Goal: Task Accomplishment & Management: Use online tool/utility

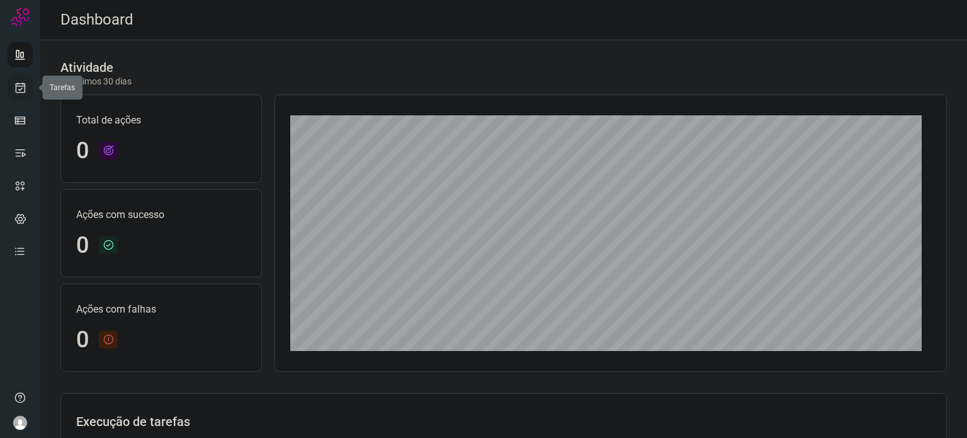
click at [21, 94] on link at bounding box center [20, 87] width 25 height 25
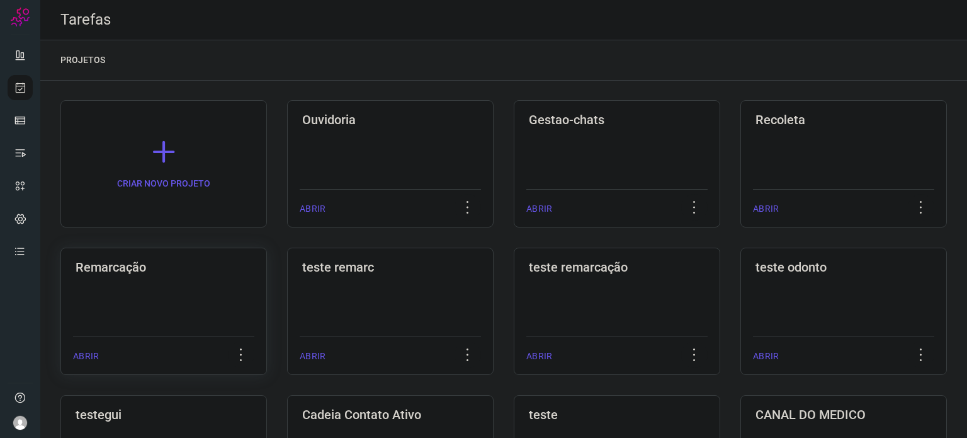
click at [160, 287] on div "Remarcação ABRIR" at bounding box center [163, 310] width 207 height 127
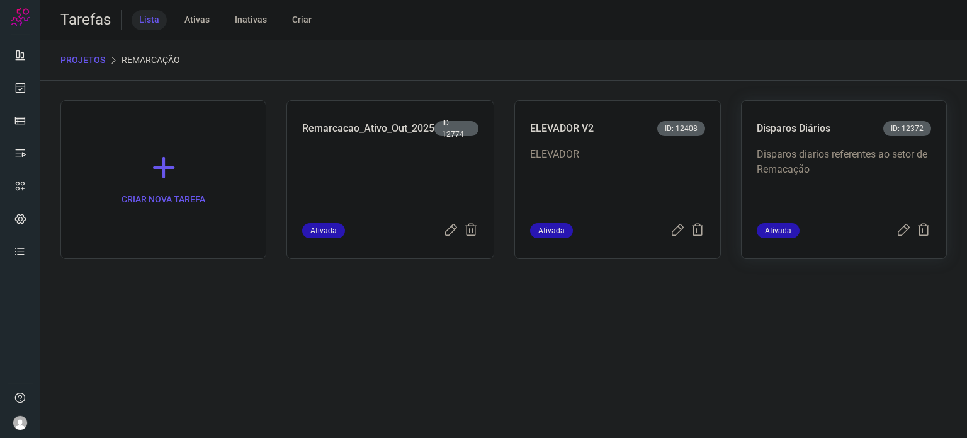
click at [814, 149] on p "Disparos diarios referentes ao setor de Remacação" at bounding box center [844, 178] width 174 height 63
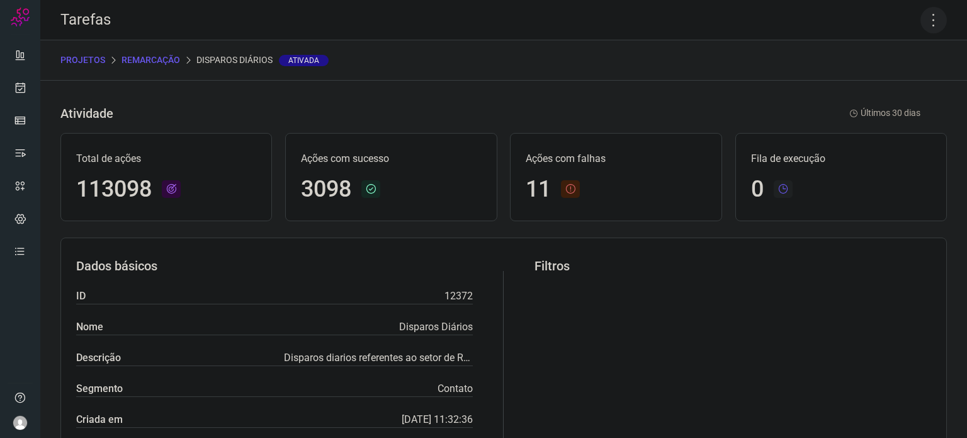
click at [926, 21] on icon at bounding box center [934, 20] width 26 height 26
click at [910, 82] on li "Executar" at bounding box center [879, 82] width 115 height 20
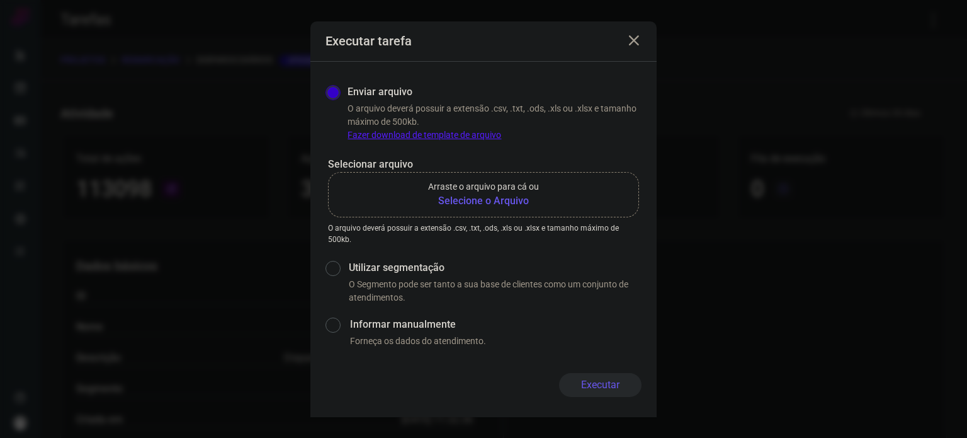
click at [439, 203] on b "Selecione o Arquivo" at bounding box center [483, 200] width 111 height 15
click at [0, 0] on input "Arraste o arquivo para cá ou Selecione o Arquivo" at bounding box center [0, 0] width 0 height 0
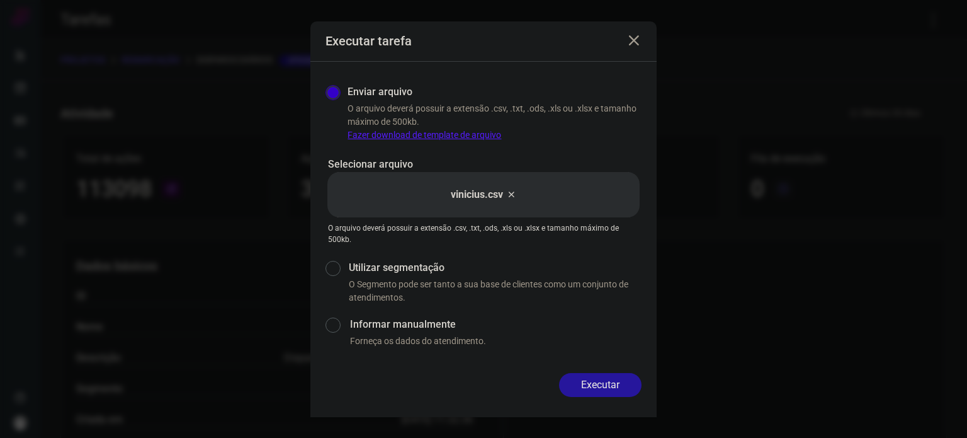
click at [610, 382] on button "Executar" at bounding box center [600, 385] width 82 height 24
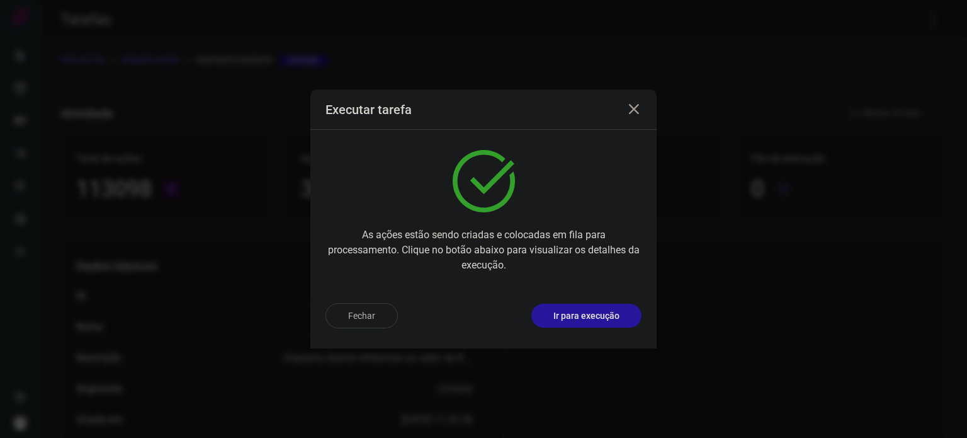
click at [606, 308] on button "Ir para execução" at bounding box center [586, 316] width 110 height 24
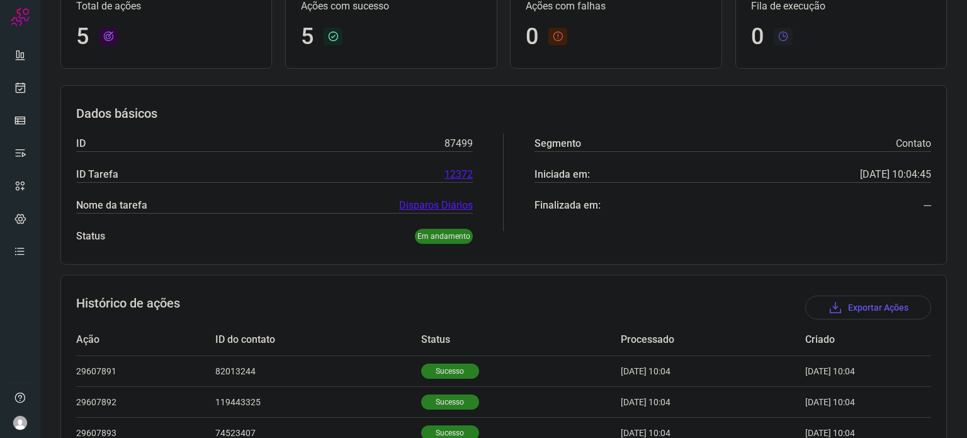
scroll to position [235, 0]
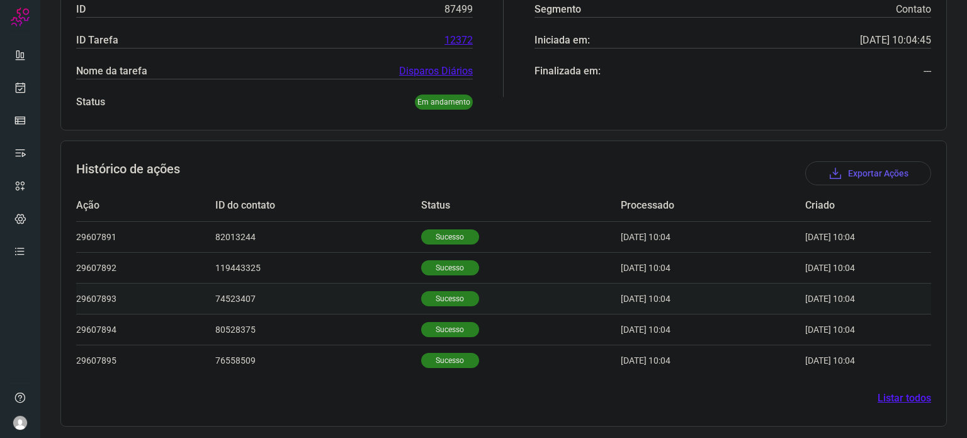
click at [421, 292] on p "Sucesso" at bounding box center [450, 298] width 58 height 15
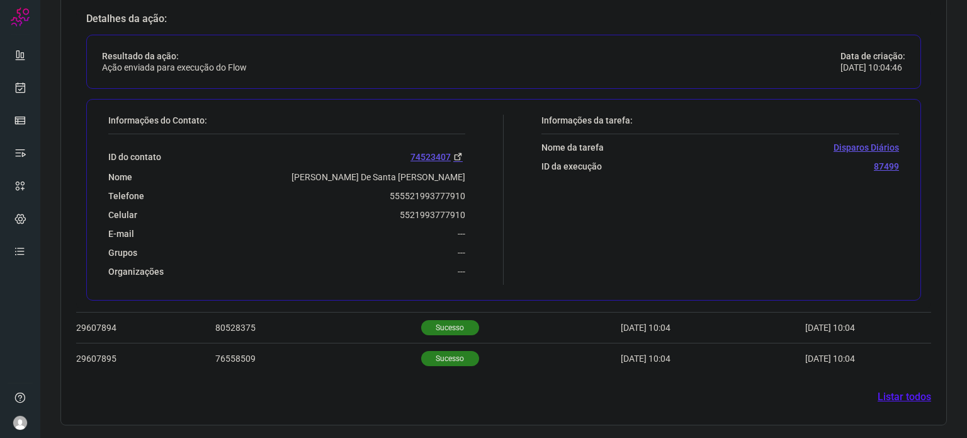
scroll to position [540, 0]
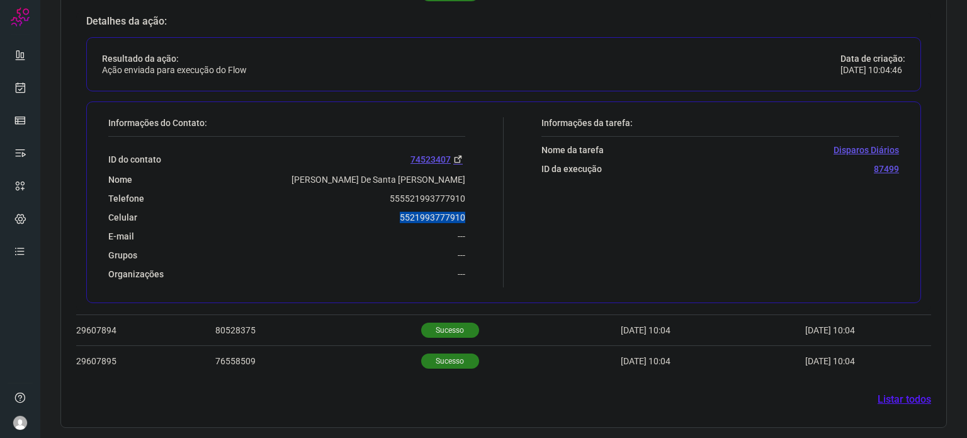
drag, startPoint x: 389, startPoint y: 217, endPoint x: 477, endPoint y: 212, distance: 89.0
click at [477, 212] on div "Informações do Contato: ID do contato 74523407 Nome [PERSON_NAME] De Santa [PER…" at bounding box center [303, 202] width 402 height 170
copy p "5521993777910"
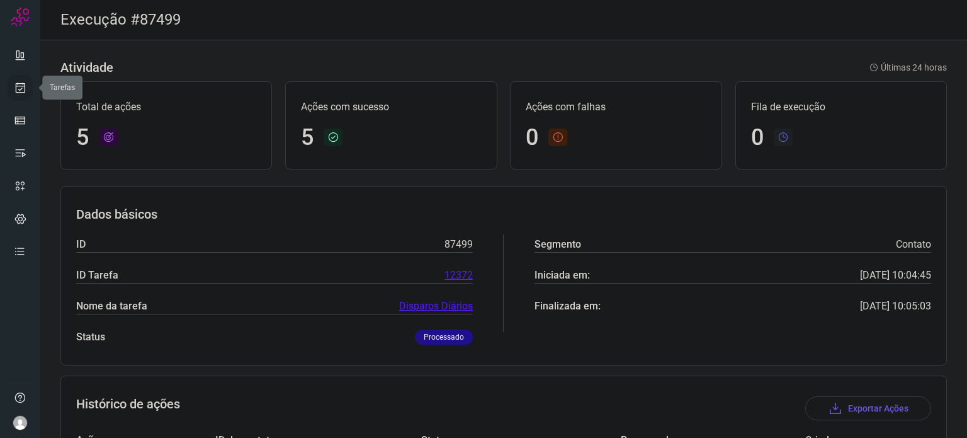
click at [20, 88] on icon at bounding box center [20, 87] width 13 height 13
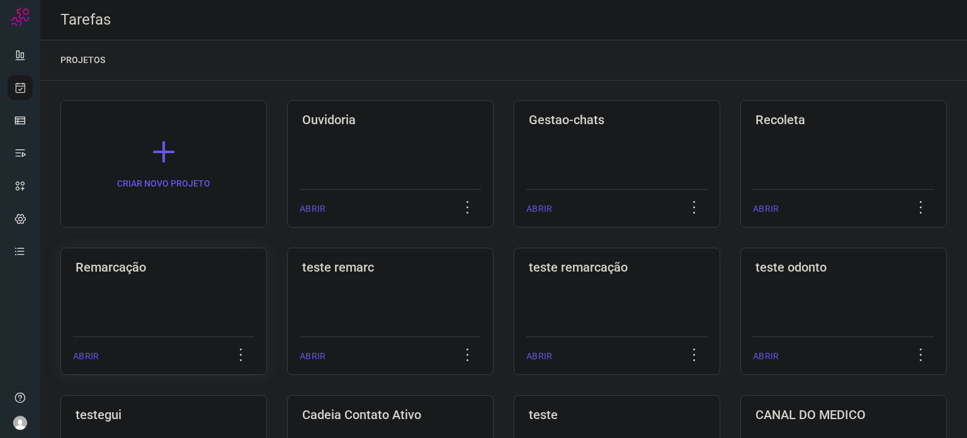
click at [171, 288] on div "Remarcação ABRIR" at bounding box center [163, 310] width 207 height 127
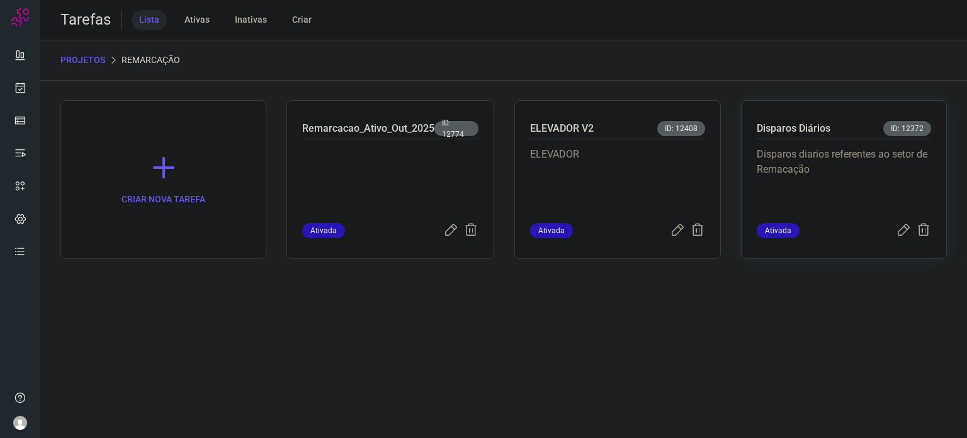
click at [785, 164] on p "Disparos diarios referentes ao setor de Remacação" at bounding box center [844, 178] width 174 height 63
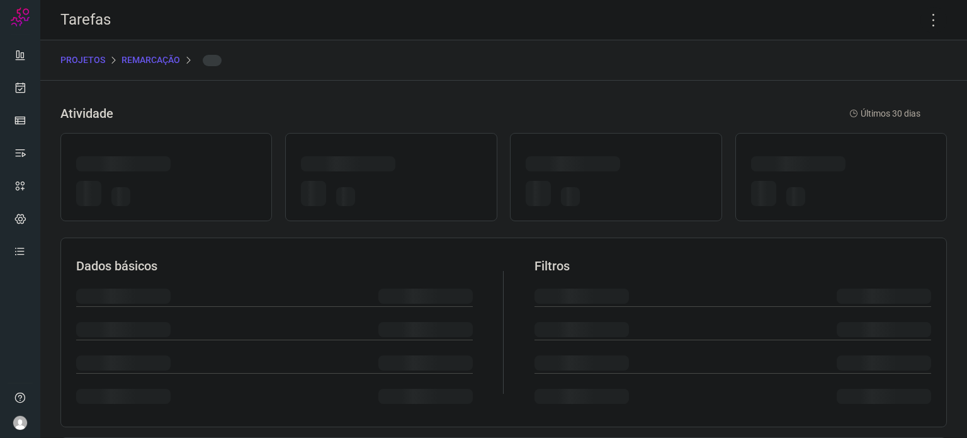
click at [785, 164] on div at bounding box center [798, 163] width 94 height 15
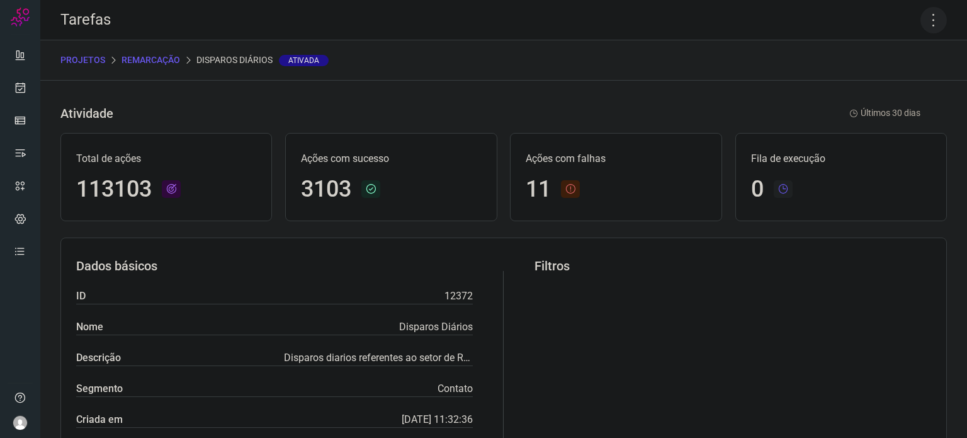
click at [924, 18] on icon at bounding box center [934, 20] width 26 height 26
click at [887, 79] on li "Executar" at bounding box center [879, 82] width 115 height 20
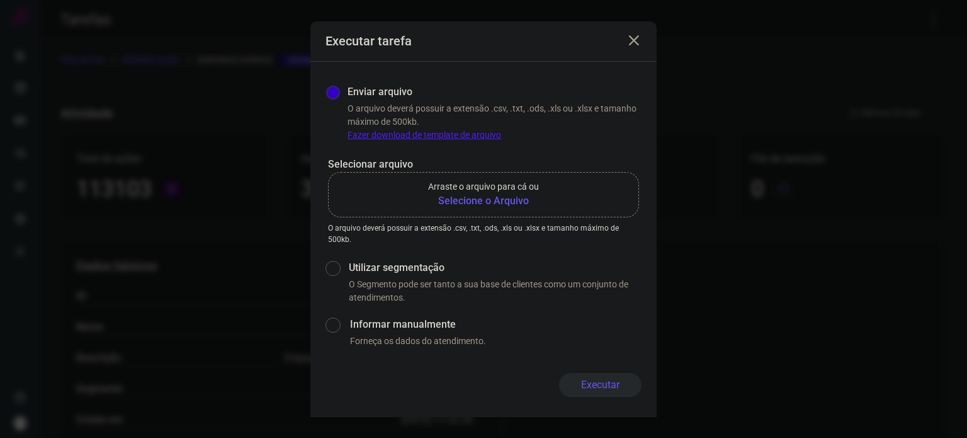
click at [491, 200] on b "Selecione o Arquivo" at bounding box center [483, 200] width 111 height 15
click at [0, 0] on input "Arraste o arquivo para cá ou Selecione o Arquivo" at bounding box center [0, 0] width 0 height 0
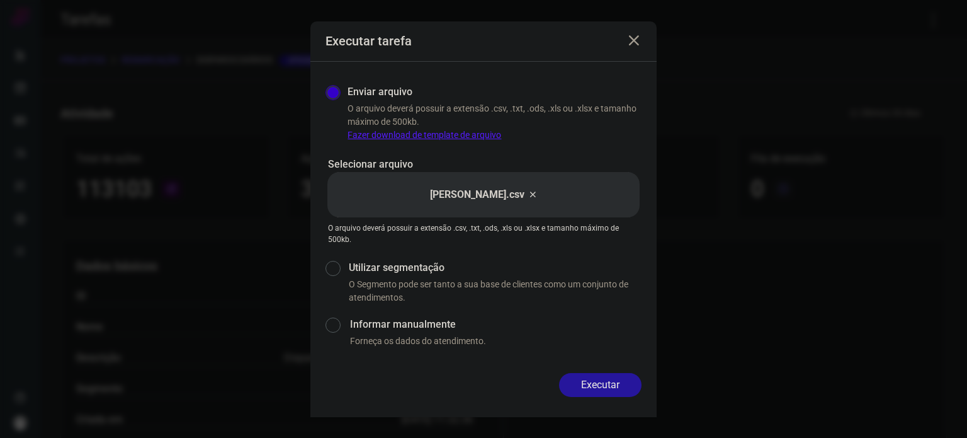
click at [616, 377] on button "Executar" at bounding box center [600, 385] width 82 height 24
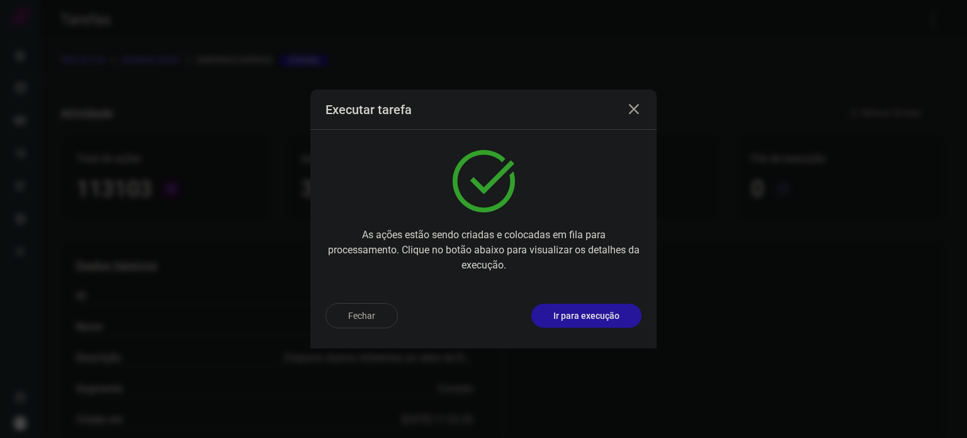
click at [594, 317] on p "Ir para execução" at bounding box center [586, 315] width 66 height 13
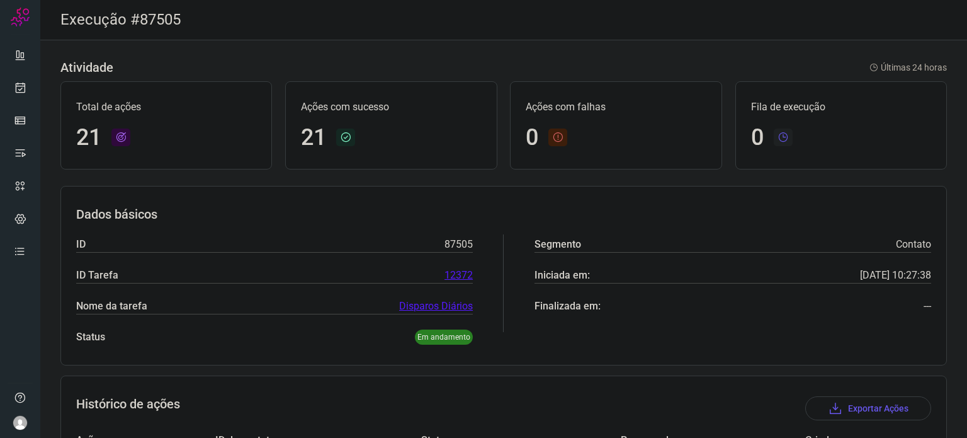
scroll to position [389, 0]
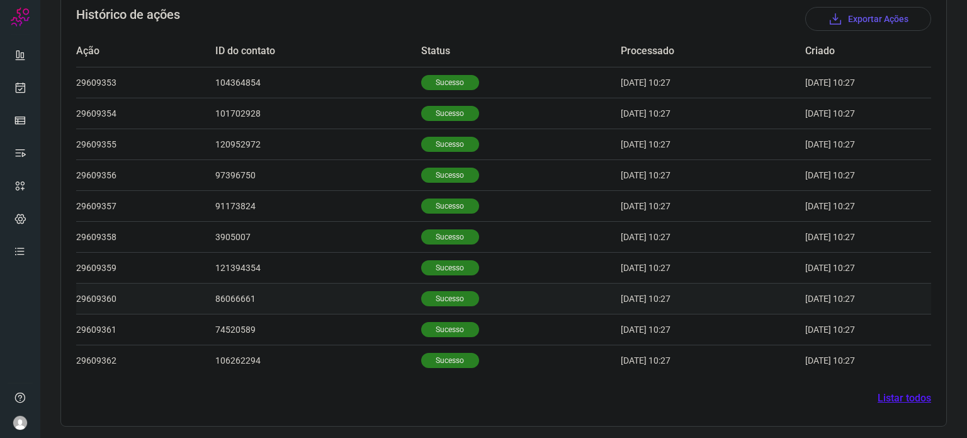
click at [448, 291] on p "Sucesso" at bounding box center [450, 298] width 58 height 15
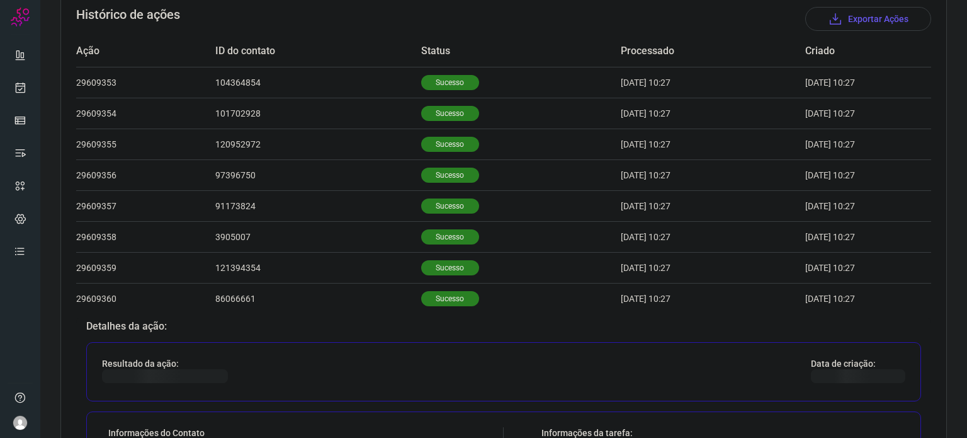
scroll to position [695, 0]
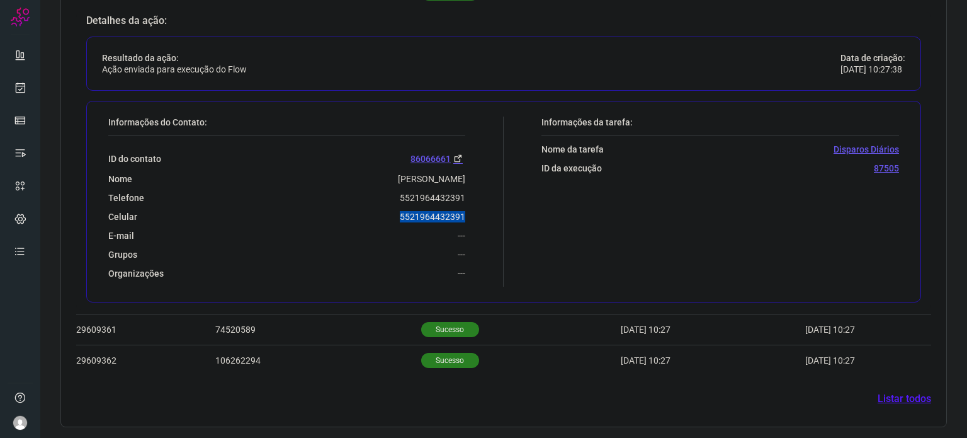
drag, startPoint x: 396, startPoint y: 220, endPoint x: 484, endPoint y: 216, distance: 87.6
click at [484, 216] on div "Informações do Contato: ID do contato 86066661 Nome Roberto Lourenço Barbosa Te…" at bounding box center [303, 201] width 402 height 170
copy p "5521964432391"
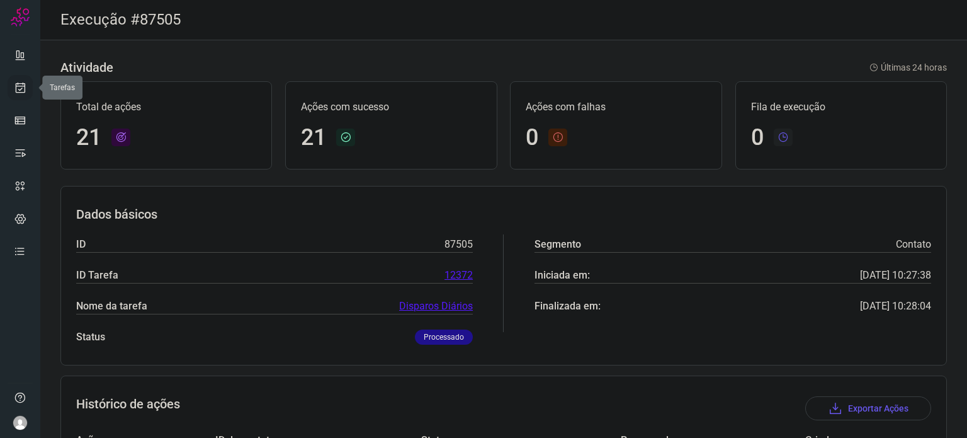
click at [28, 85] on link at bounding box center [20, 87] width 25 height 25
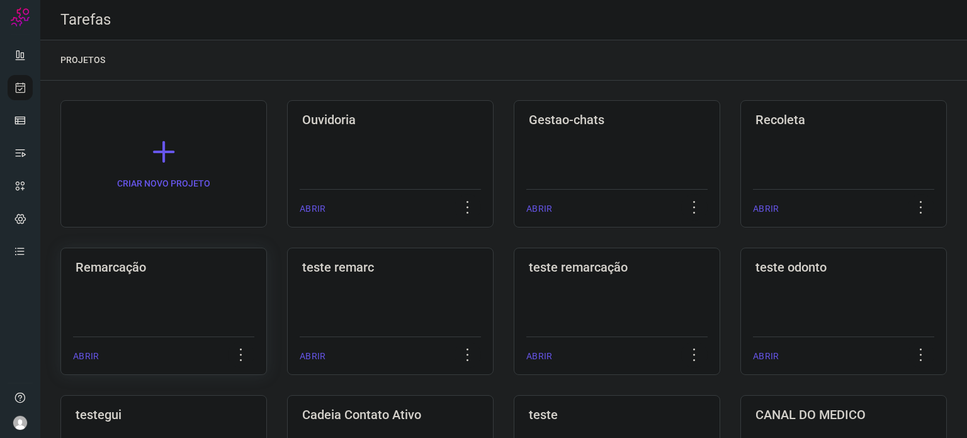
click at [171, 315] on div "Remarcação ABRIR" at bounding box center [163, 310] width 207 height 127
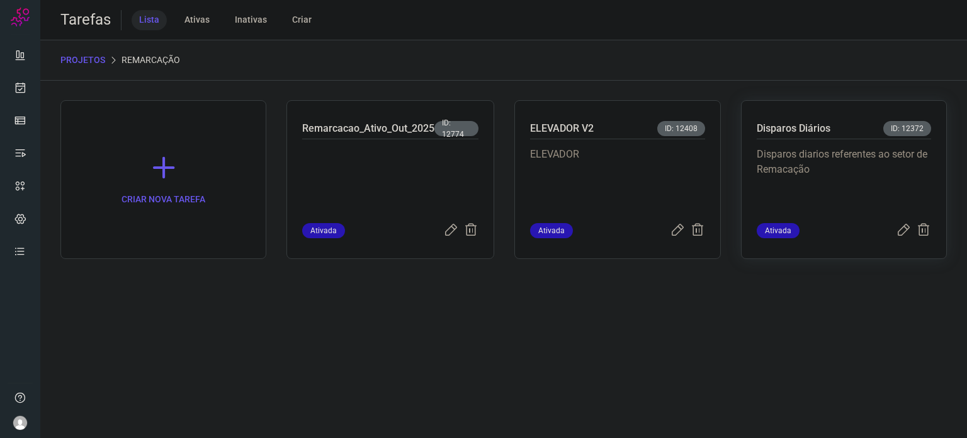
click at [786, 155] on p "Disparos diarios referentes ao setor de Remacação" at bounding box center [844, 178] width 174 height 63
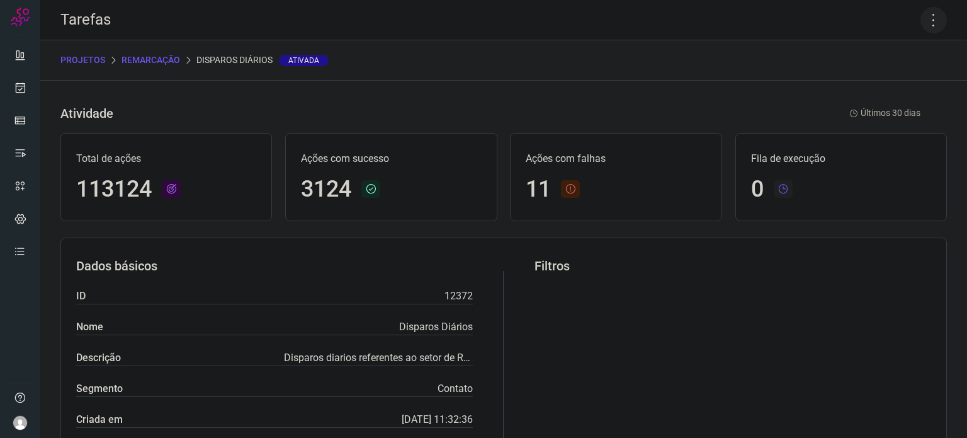
click at [925, 18] on icon at bounding box center [934, 20] width 26 height 26
click at [874, 82] on li "Executar" at bounding box center [879, 82] width 115 height 20
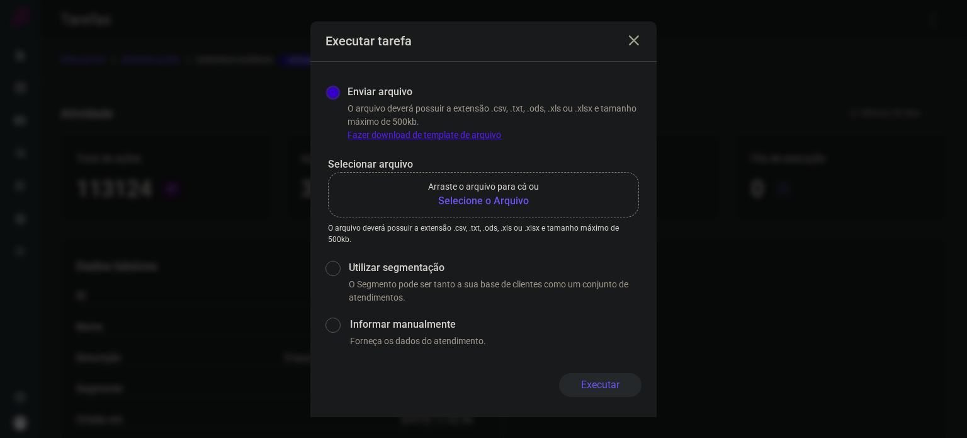
click at [521, 203] on b "Selecione o Arquivo" at bounding box center [483, 200] width 111 height 15
click at [0, 0] on input "Arraste o arquivo para cá ou Selecione o Arquivo" at bounding box center [0, 0] width 0 height 0
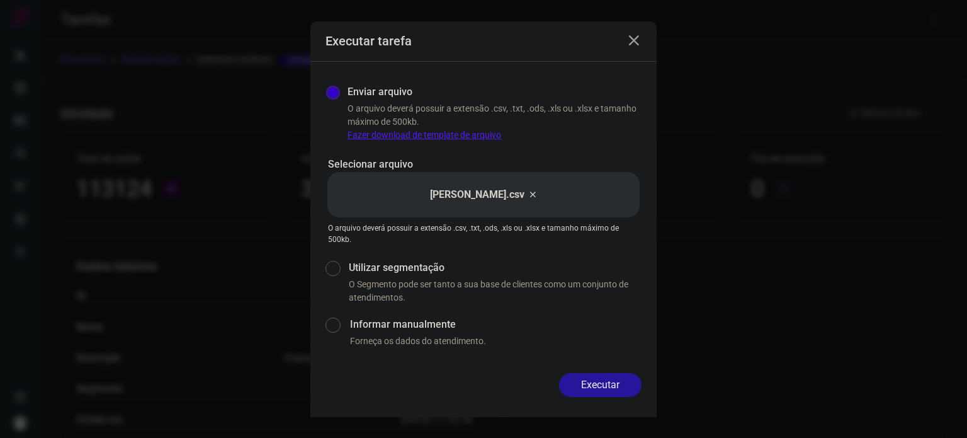
click at [598, 377] on button "Executar" at bounding box center [600, 385] width 82 height 24
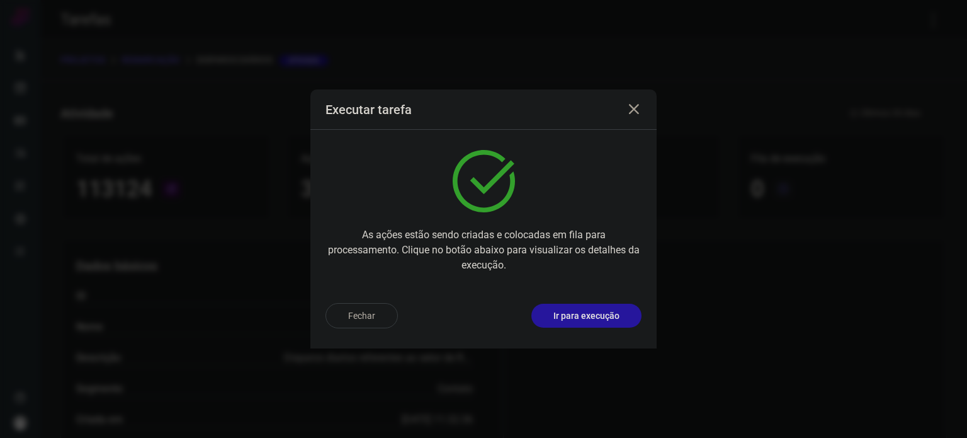
click at [610, 305] on button "Ir para execução" at bounding box center [586, 316] width 110 height 24
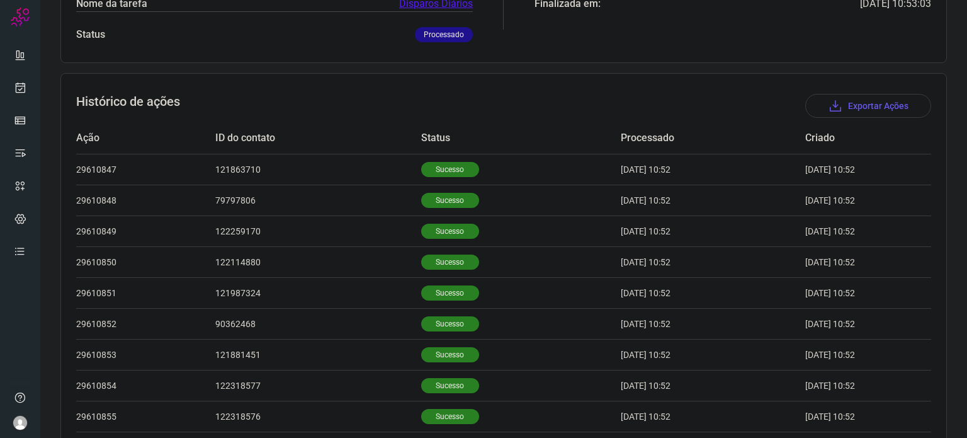
scroll to position [315, 0]
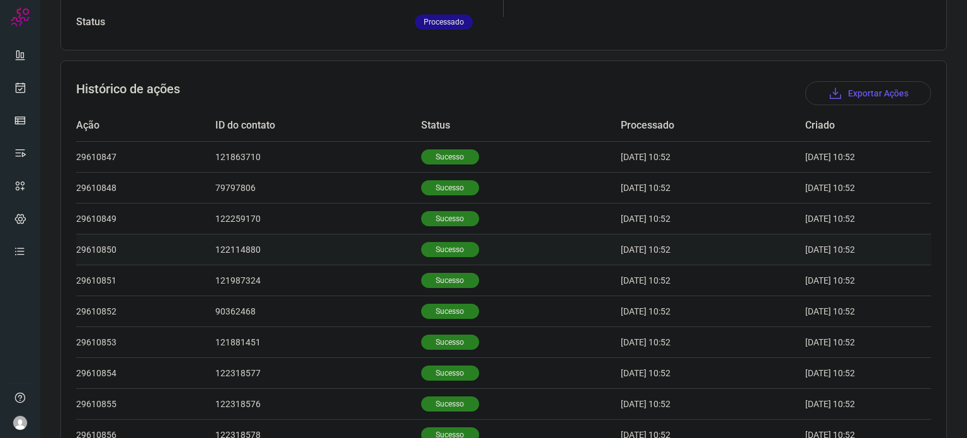
click at [441, 258] on td "Sucesso" at bounding box center [521, 249] width 200 height 31
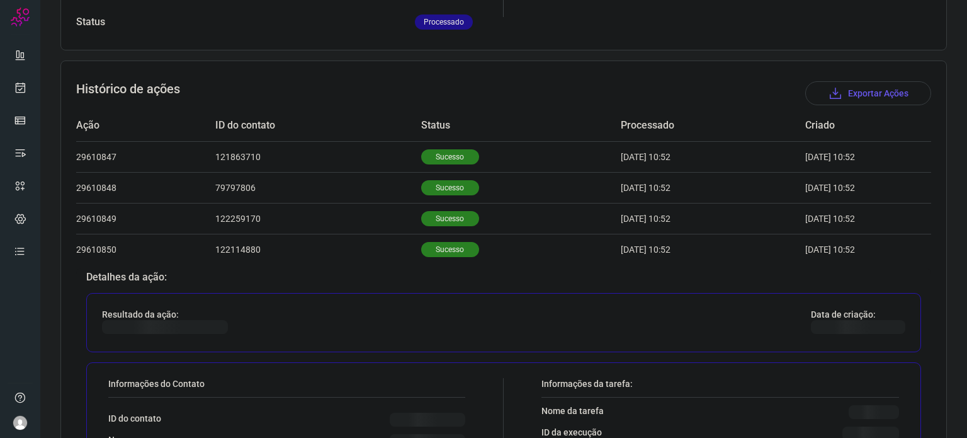
scroll to position [504, 0]
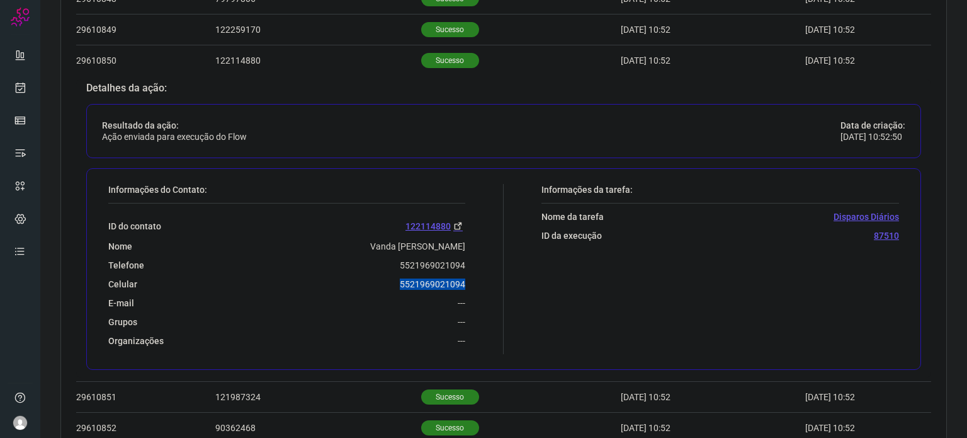
drag, startPoint x: 392, startPoint y: 285, endPoint x: 468, endPoint y: 279, distance: 77.0
click at [468, 279] on div "Informações do Contato: ID do contato 122114880 Nome Vanda B. D. Araujo Telefon…" at bounding box center [303, 269] width 402 height 170
copy p "5521969021094"
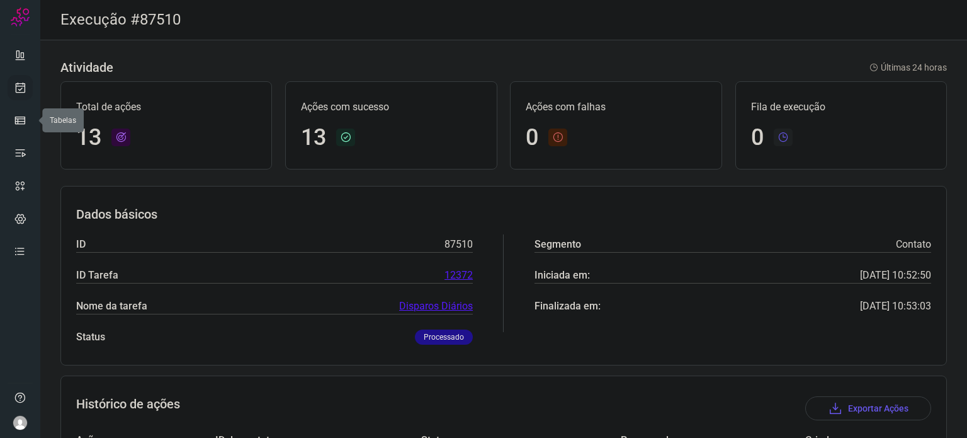
click at [23, 92] on icon at bounding box center [20, 87] width 13 height 13
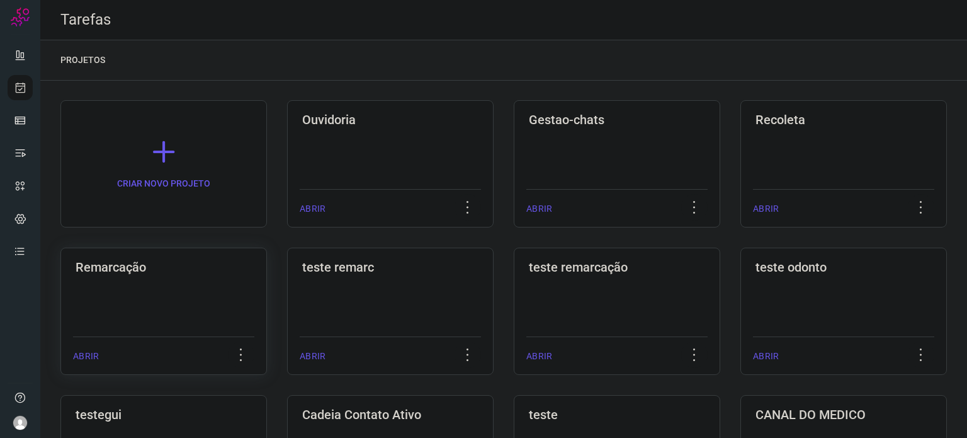
click at [109, 275] on div "Remarcação ABRIR" at bounding box center [163, 310] width 207 height 127
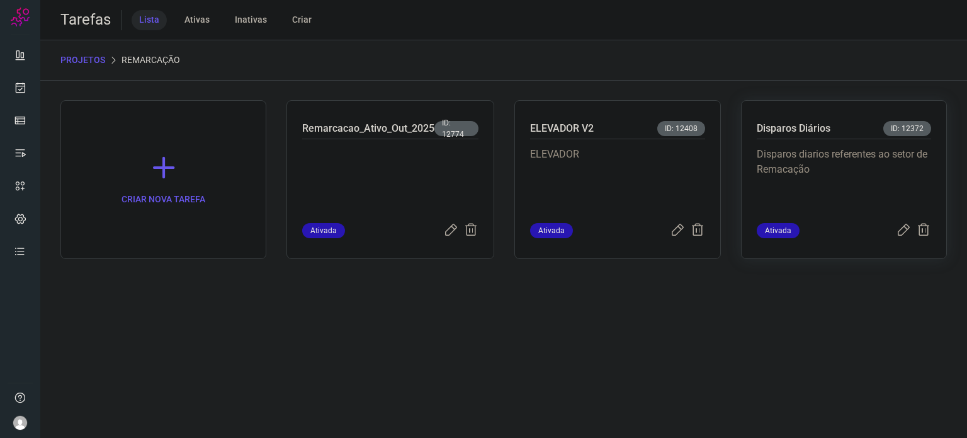
click at [824, 156] on p "Disparos diarios referentes ao setor de Remacação" at bounding box center [844, 178] width 174 height 63
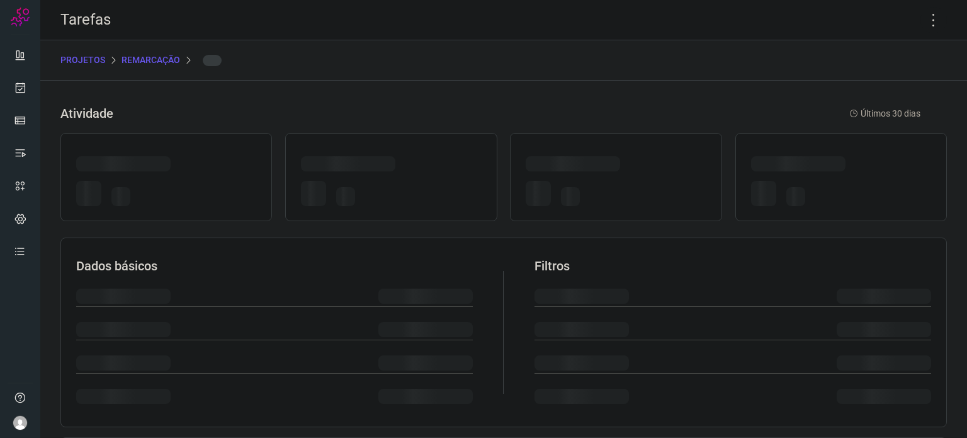
click at [824, 156] on div at bounding box center [841, 177] width 212 height 88
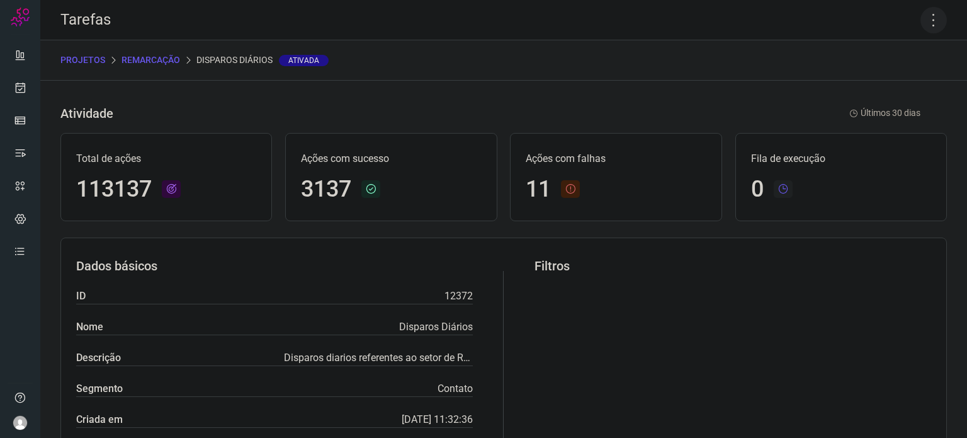
click at [921, 28] on icon at bounding box center [934, 20] width 26 height 26
click at [870, 72] on li "Executar" at bounding box center [879, 82] width 115 height 20
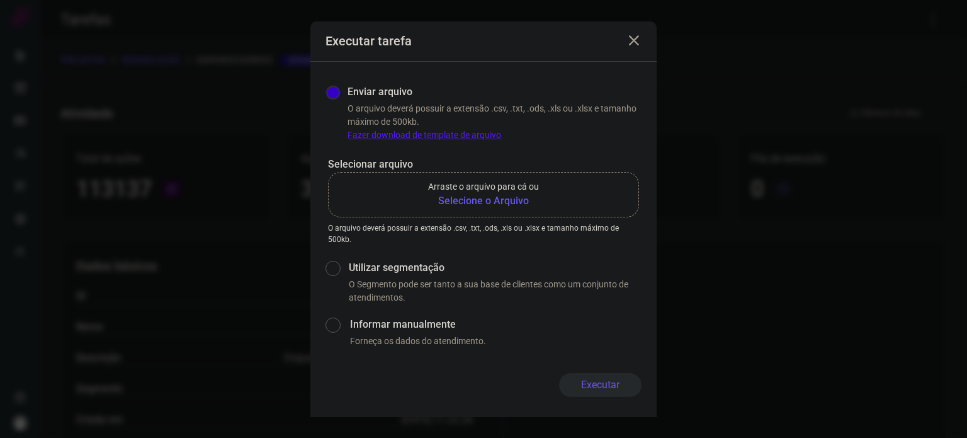
click at [518, 195] on b "Selecione o Arquivo" at bounding box center [483, 200] width 111 height 15
click at [0, 0] on input "Arraste o arquivo para cá ou Selecione o Arquivo" at bounding box center [0, 0] width 0 height 0
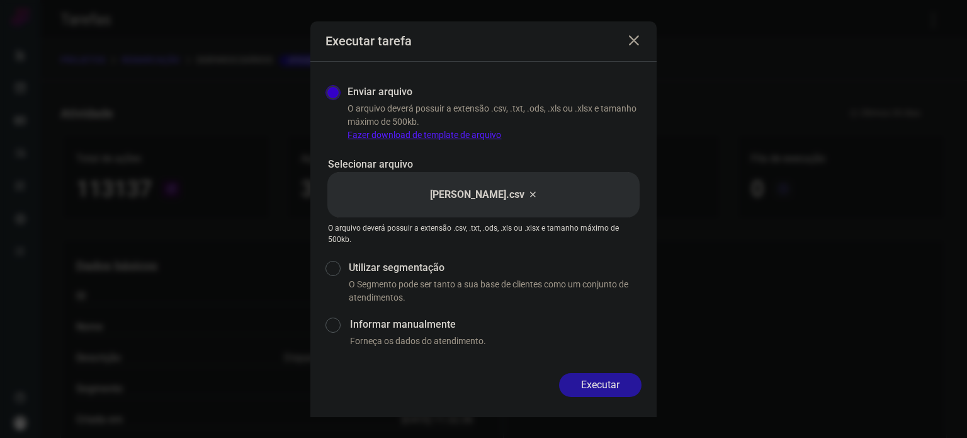
click at [625, 383] on button "Executar" at bounding box center [600, 385] width 82 height 24
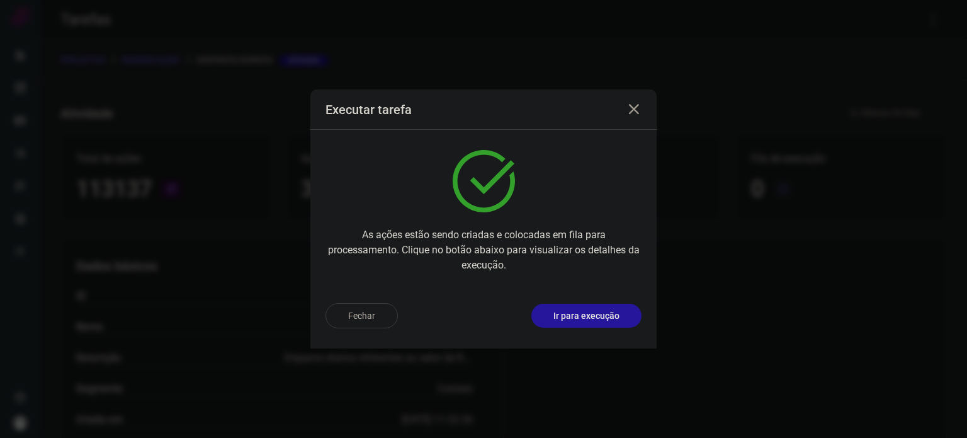
click at [615, 319] on p "Ir para execução" at bounding box center [586, 315] width 66 height 13
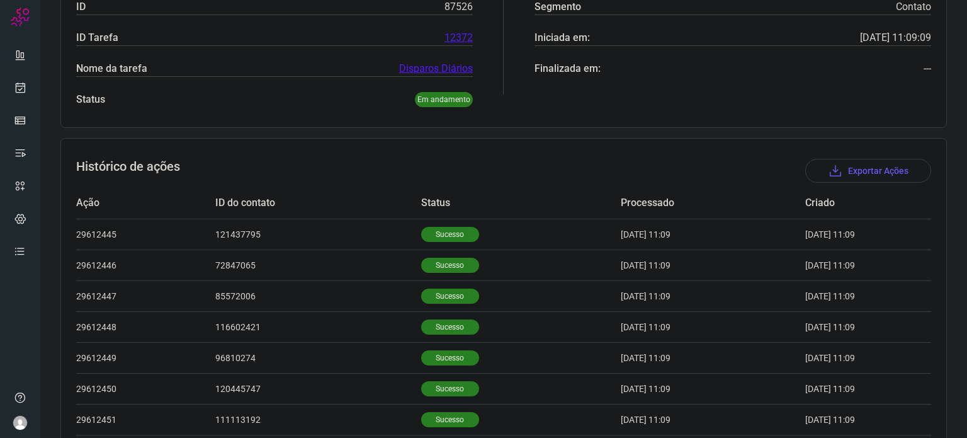
scroll to position [378, 0]
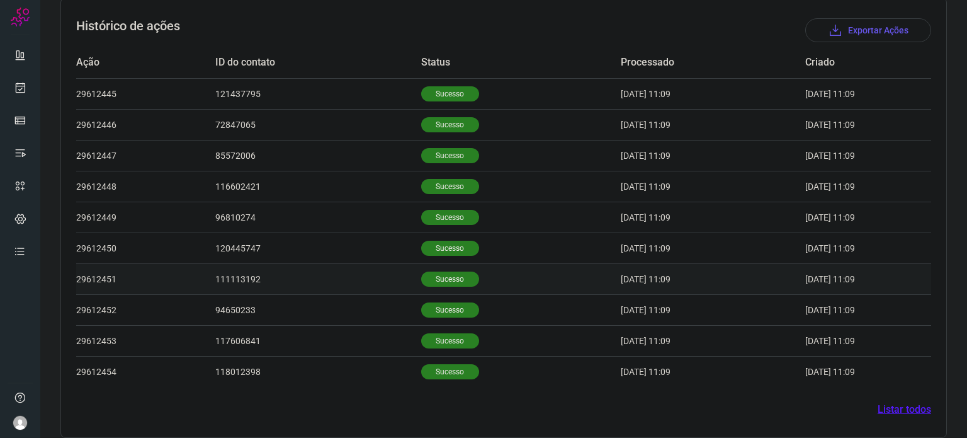
click at [459, 271] on td "Sucesso" at bounding box center [521, 278] width 200 height 31
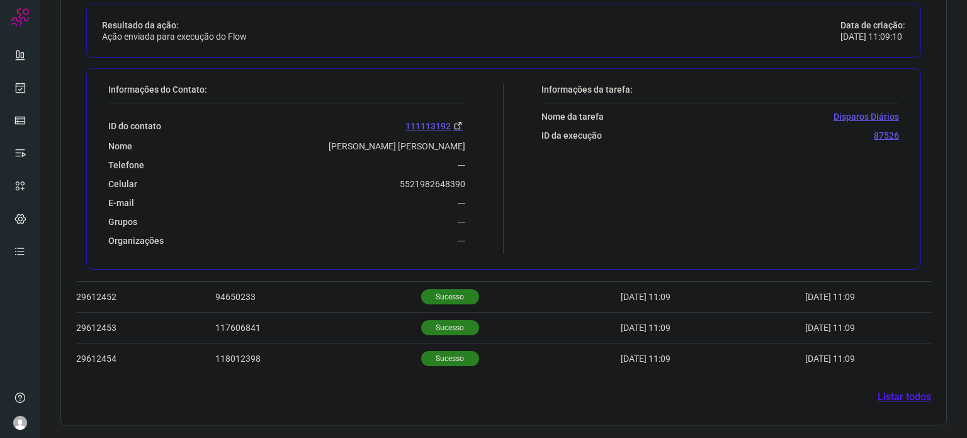
scroll to position [695, 0]
drag, startPoint x: 416, startPoint y: 183, endPoint x: 493, endPoint y: 183, distance: 76.8
click at [493, 183] on div "Informações do Contato: ID do contato 111113192 Nome Aline Da Silva Frutuoso De…" at bounding box center [303, 171] width 402 height 170
copy p "5521982648390"
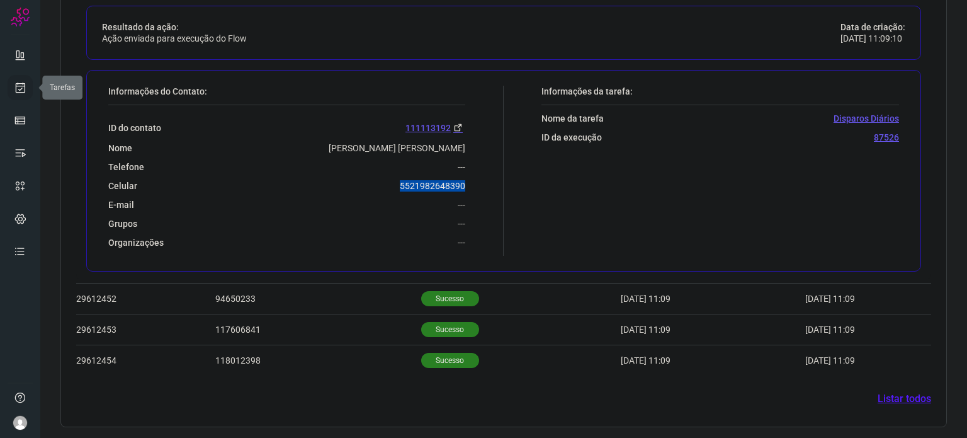
click at [22, 84] on icon at bounding box center [20, 87] width 13 height 13
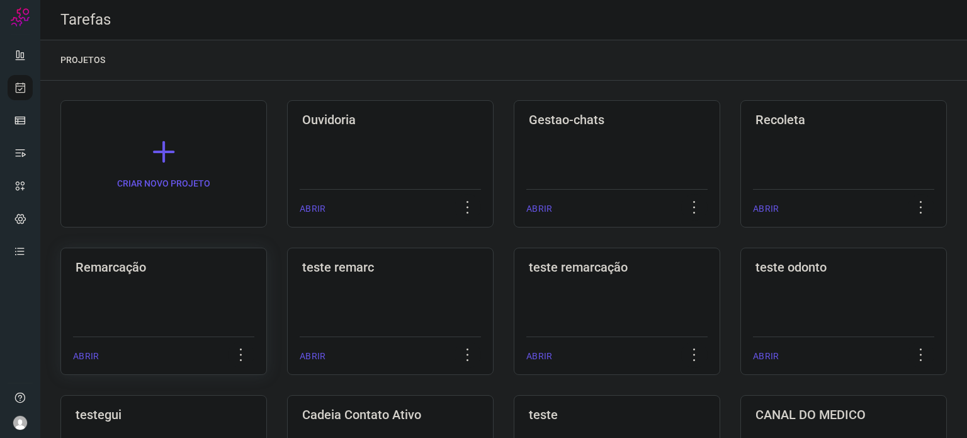
click at [198, 277] on div "Remarcação ABRIR" at bounding box center [163, 310] width 207 height 127
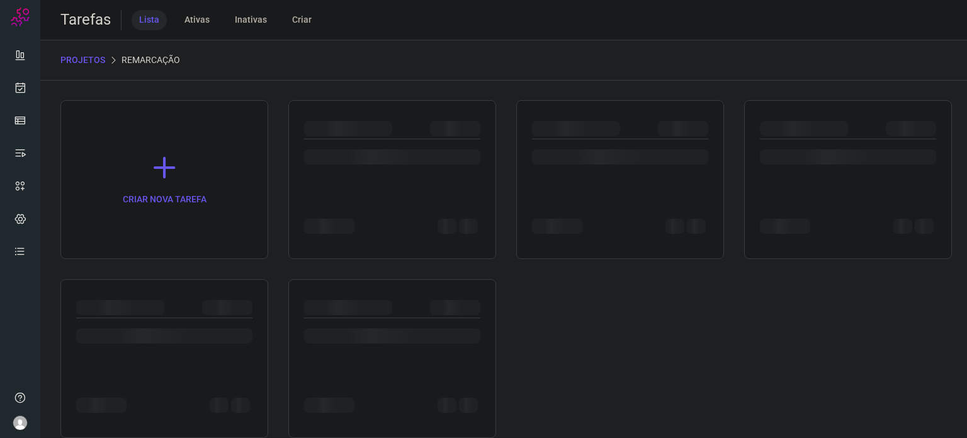
click at [198, 277] on div "CRIAR NOVA TAREFA" at bounding box center [503, 269] width 887 height 338
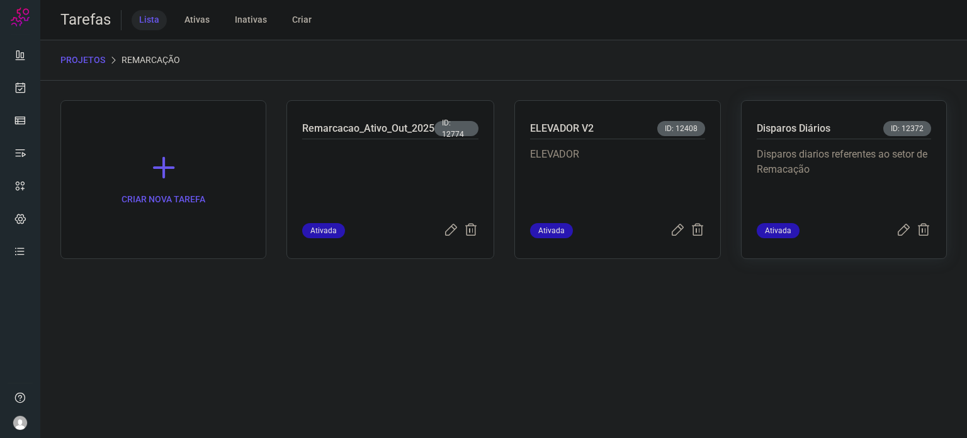
click at [818, 156] on p "Disparos diarios referentes ao setor de Remacação" at bounding box center [844, 178] width 174 height 63
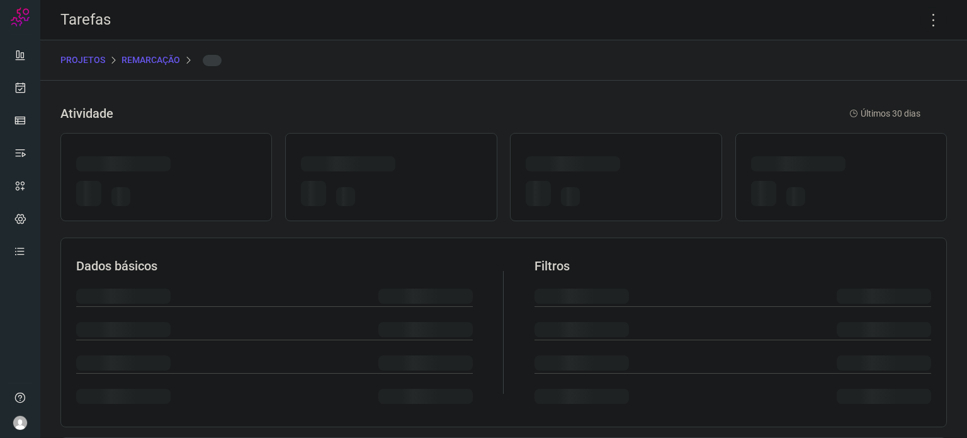
click at [818, 156] on div at bounding box center [841, 177] width 212 height 88
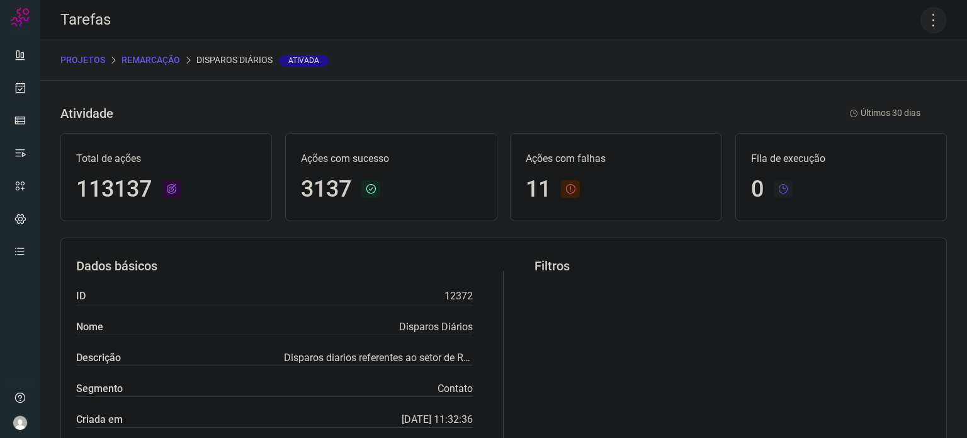
click at [926, 26] on icon at bounding box center [934, 20] width 26 height 26
click at [902, 75] on li "Executar" at bounding box center [879, 82] width 115 height 20
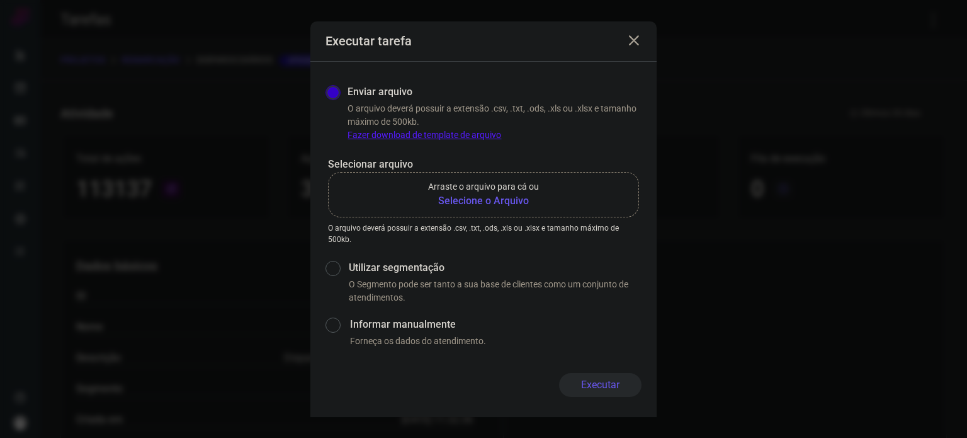
click at [478, 201] on b "Selecione o Arquivo" at bounding box center [483, 200] width 111 height 15
click at [0, 0] on input "Arraste o arquivo para cá ou Selecione o Arquivo" at bounding box center [0, 0] width 0 height 0
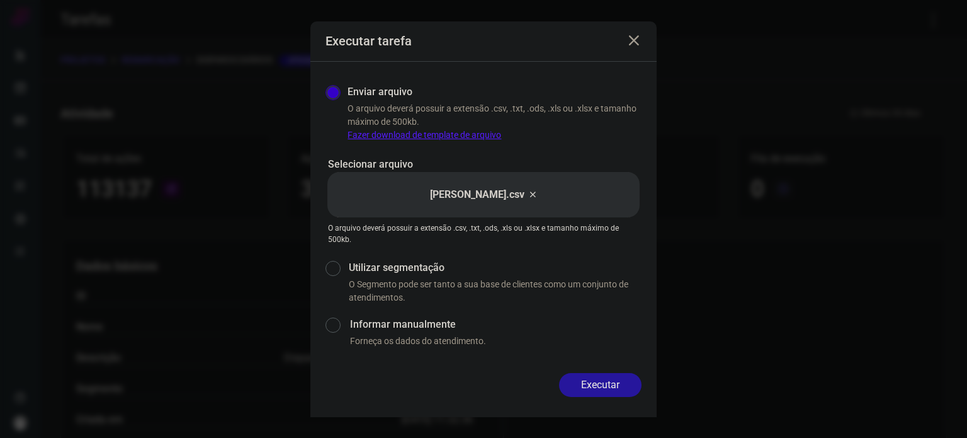
click at [599, 385] on button "Executar" at bounding box center [600, 385] width 82 height 24
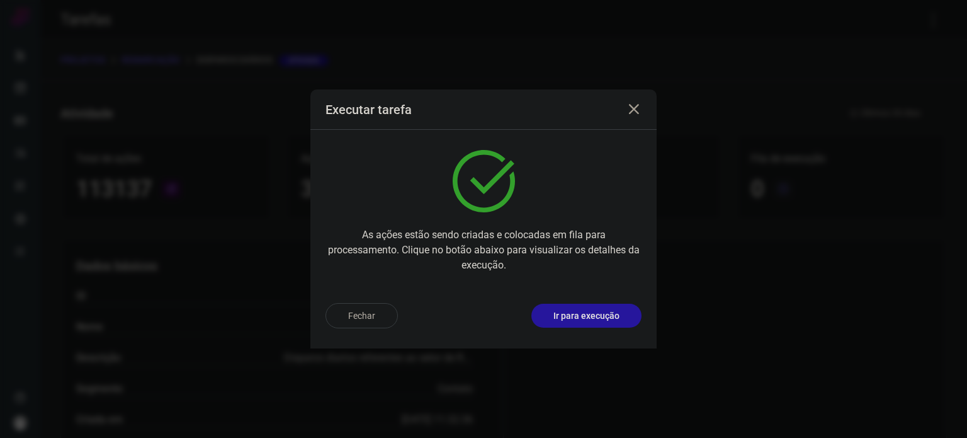
click at [620, 316] on button "Ir para execução" at bounding box center [586, 316] width 110 height 24
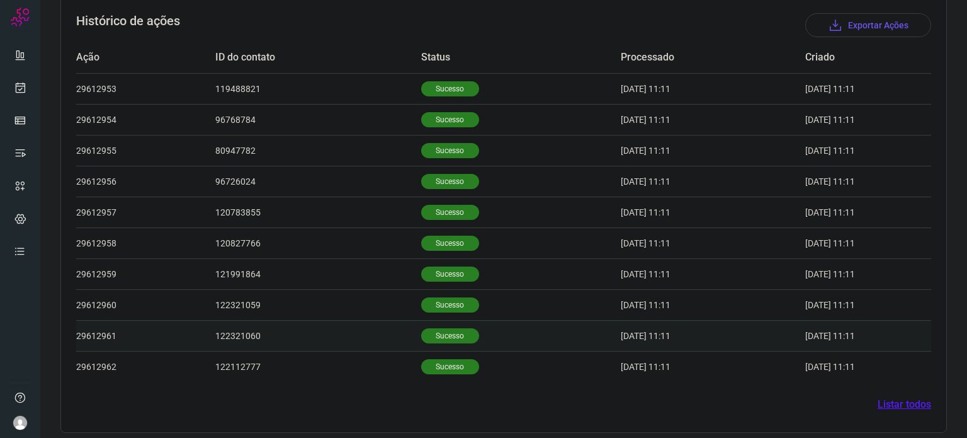
scroll to position [389, 0]
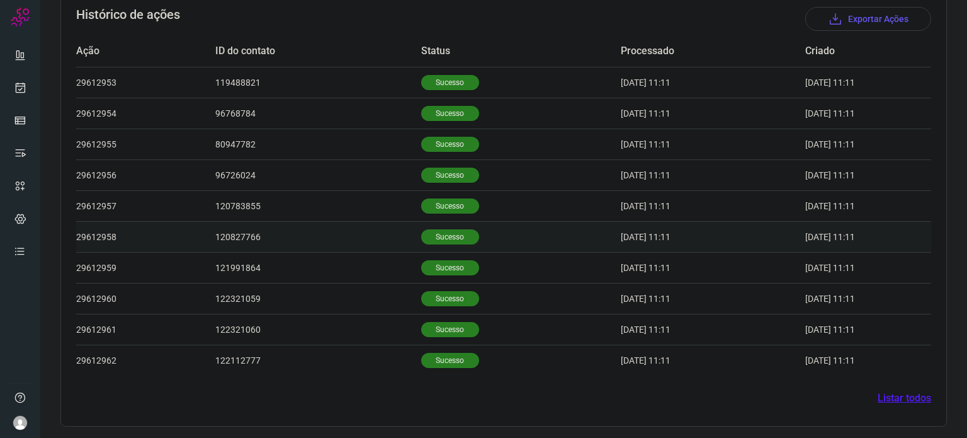
click at [421, 241] on p "Sucesso" at bounding box center [450, 236] width 58 height 15
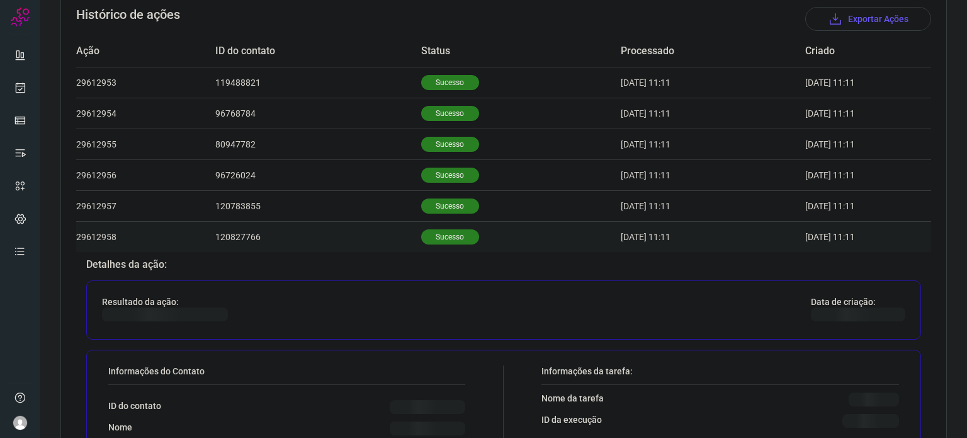
scroll to position [641, 0]
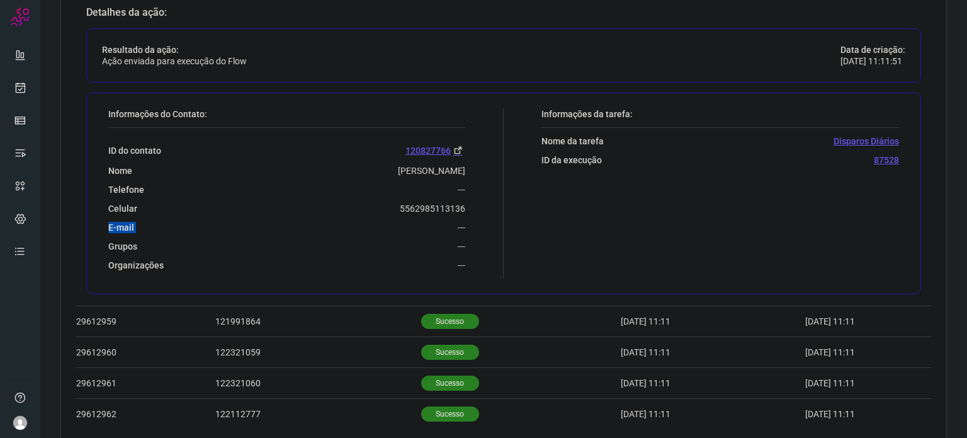
drag, startPoint x: 399, startPoint y: 211, endPoint x: 479, endPoint y: 208, distance: 80.0
click at [479, 208] on div "Informações do Contato: ID do contato 120827766 Nome Sérgio Henrique Jonas Foga…" at bounding box center [303, 193] width 402 height 170
click at [383, 207] on div "Celular 5562985113136" at bounding box center [286, 208] width 357 height 11
drag, startPoint x: 383, startPoint y: 207, endPoint x: 436, endPoint y: 213, distance: 54.0
click at [436, 213] on div "ID do contato 120827766 Nome Sérgio Henrique Jonas Fogaça Telefone --- Celular …" at bounding box center [286, 199] width 357 height 143
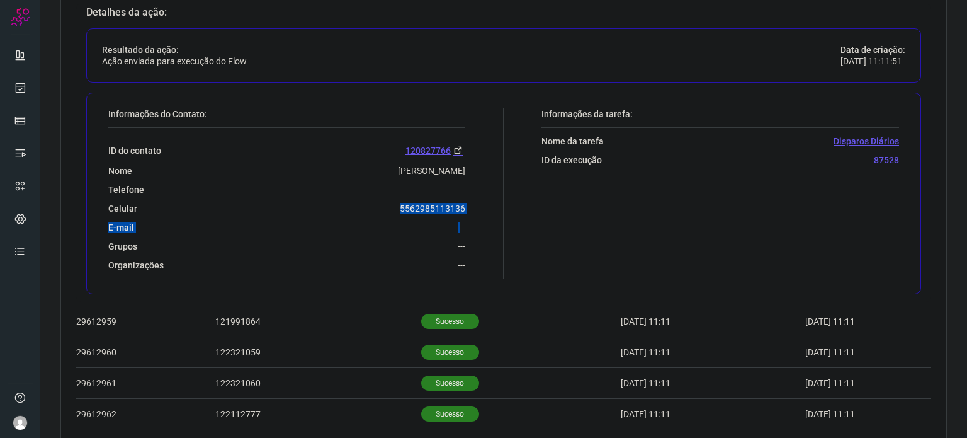
click at [380, 209] on div "Celular 5562985113136" at bounding box center [286, 208] width 357 height 11
drag, startPoint x: 396, startPoint y: 203, endPoint x: 474, endPoint y: 213, distance: 78.1
click at [474, 213] on div "Informações do Contato: ID do contato 120827766 Nome Sérgio Henrique Jonas Foga…" at bounding box center [303, 193] width 402 height 170
click at [358, 195] on div "ID do contato 120827766 Nome Sérgio Henrique Jonas Fogaça Telefone --- Celular …" at bounding box center [286, 199] width 357 height 143
drag, startPoint x: 388, startPoint y: 207, endPoint x: 473, endPoint y: 206, distance: 85.0
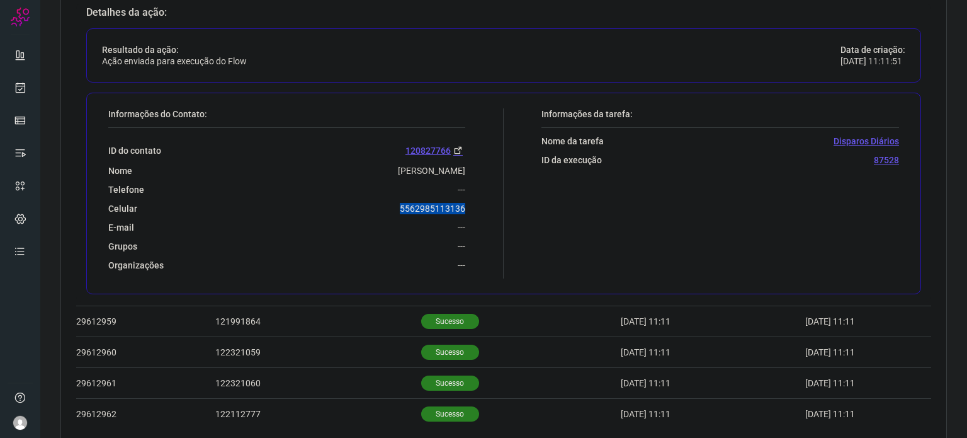
click at [473, 206] on div "Informações do Contato: ID do contato 120827766 Nome Sérgio Henrique Jonas Foga…" at bounding box center [303, 193] width 402 height 170
copy p "5562985113136"
click at [25, 85] on icon at bounding box center [20, 87] width 13 height 13
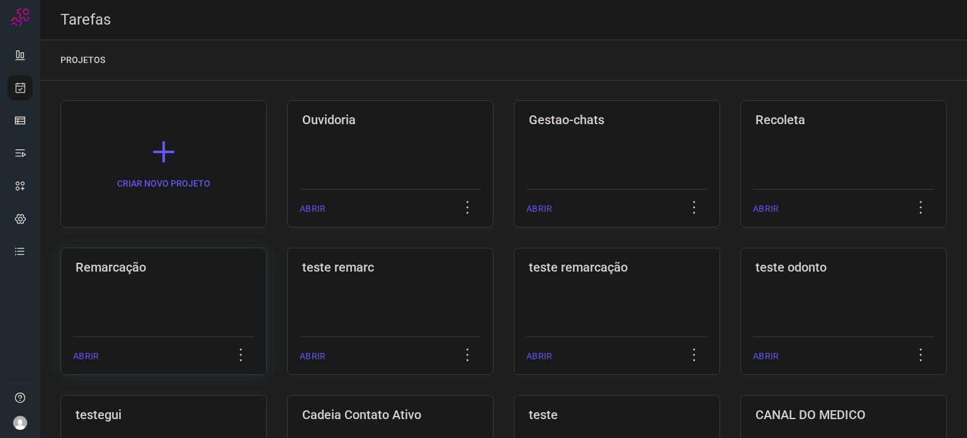
click at [159, 270] on h3 "Remarcação" at bounding box center [164, 266] width 176 height 15
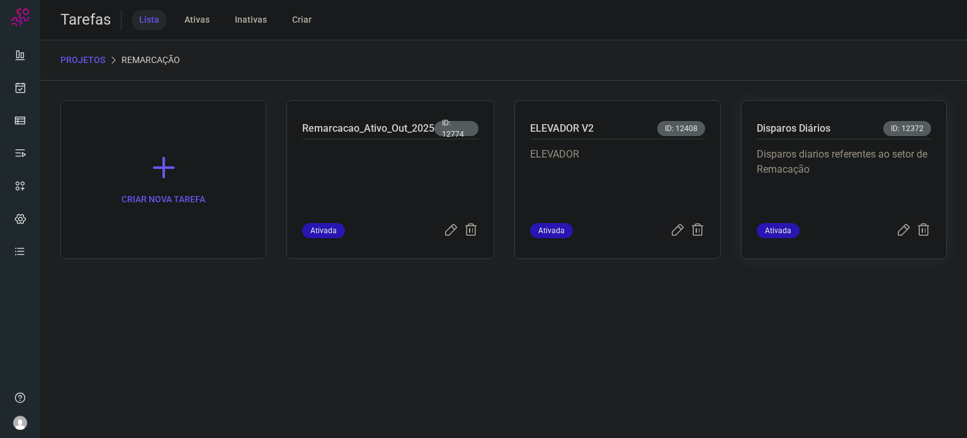
click at [846, 198] on p "Disparos diarios referentes ao setor de Remacação" at bounding box center [844, 178] width 174 height 63
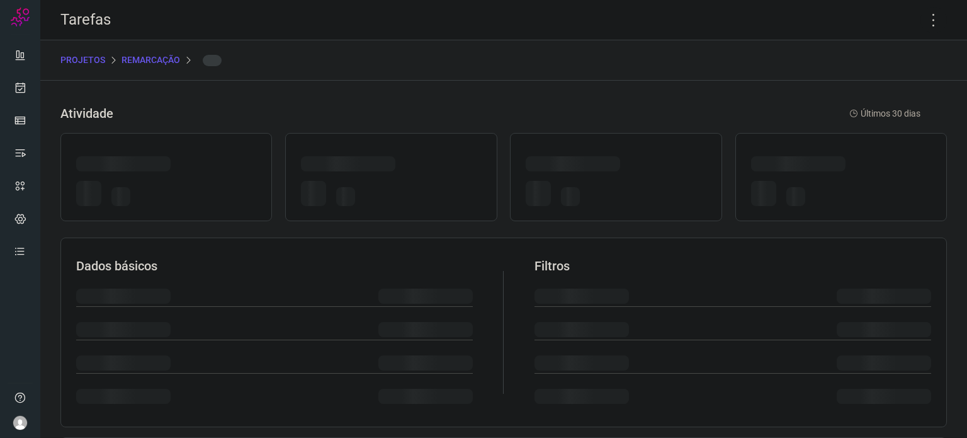
click at [846, 198] on div at bounding box center [841, 196] width 180 height 30
click at [925, 20] on icon at bounding box center [934, 20] width 26 height 26
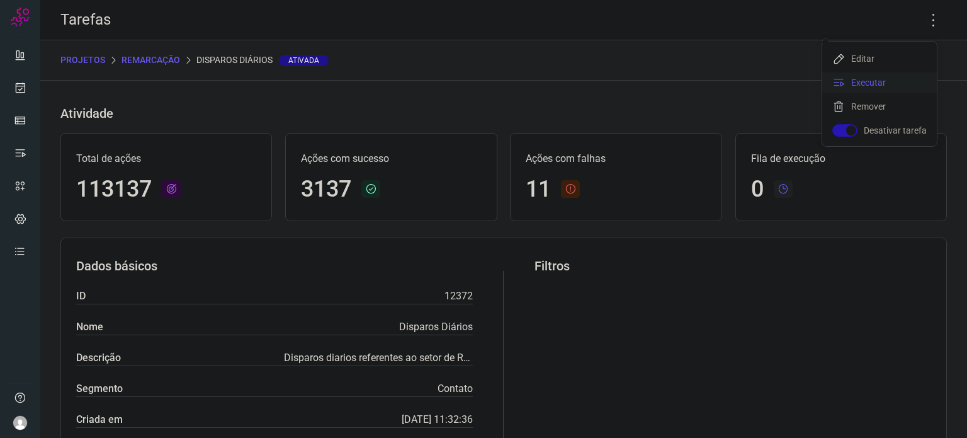
click at [861, 77] on li "Executar" at bounding box center [879, 82] width 115 height 20
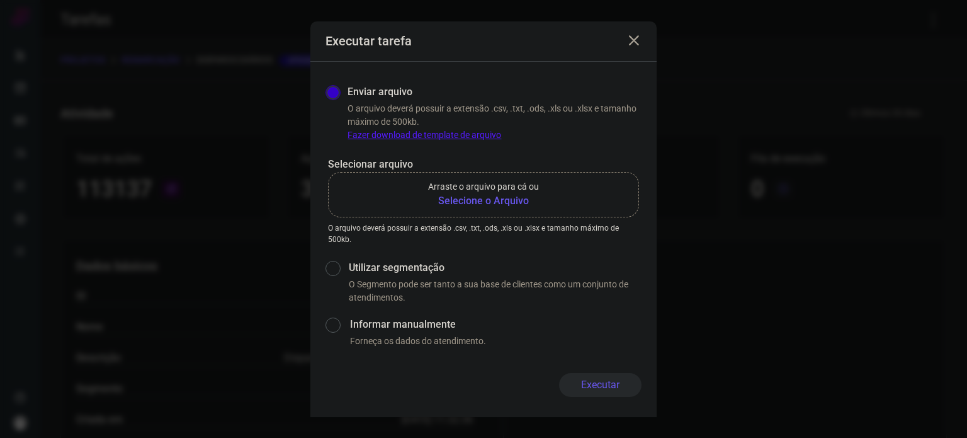
click at [446, 201] on b "Selecione o Arquivo" at bounding box center [483, 200] width 111 height 15
click at [0, 0] on input "Arraste o arquivo para cá ou Selecione o Arquivo" at bounding box center [0, 0] width 0 height 0
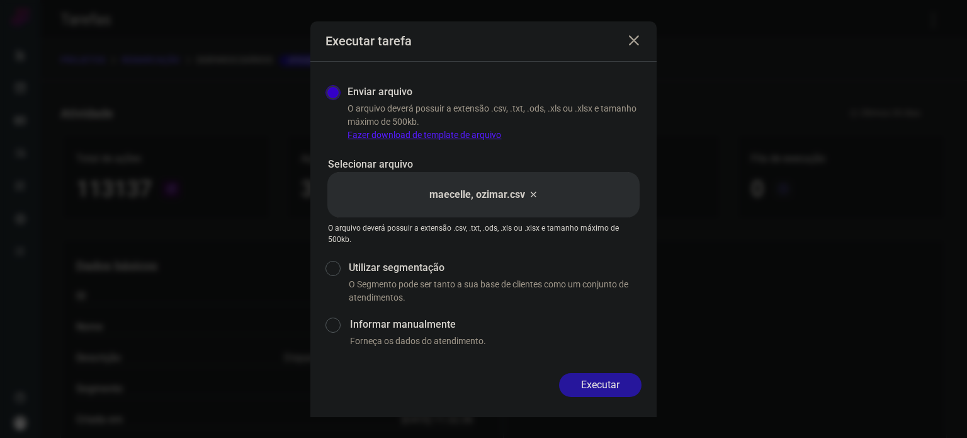
click at [610, 377] on button "Executar" at bounding box center [600, 385] width 82 height 24
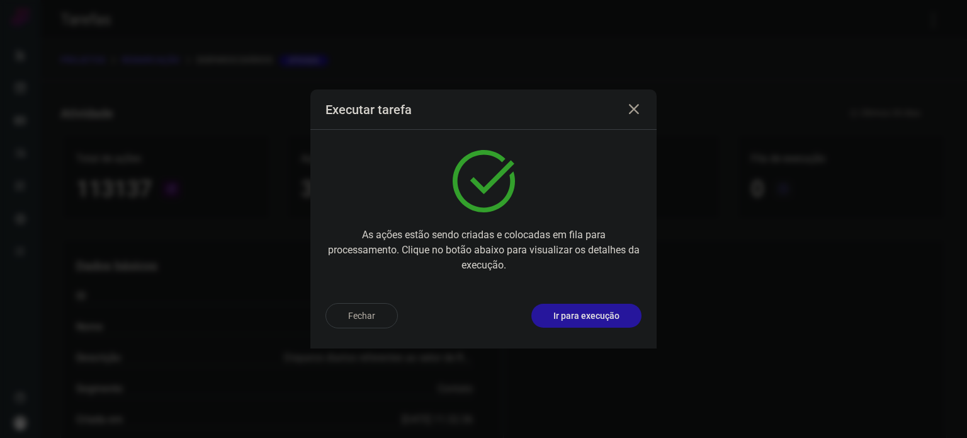
click at [610, 321] on p "Ir para execução" at bounding box center [586, 315] width 66 height 13
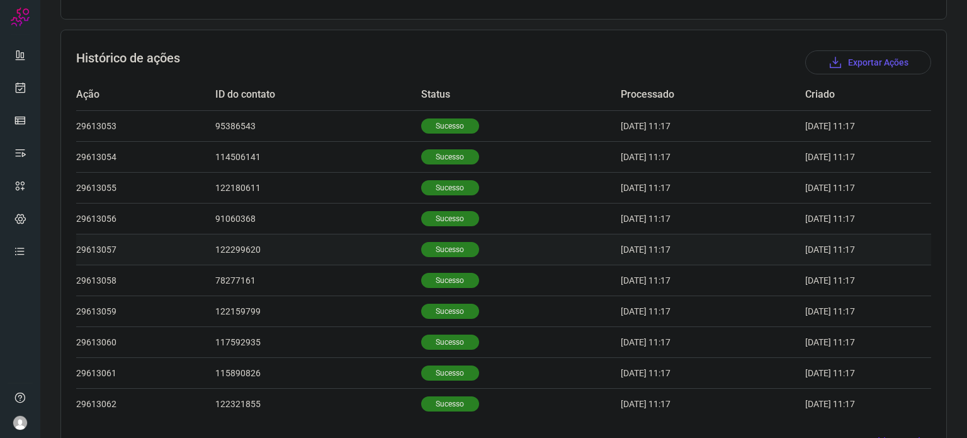
scroll to position [389, 0]
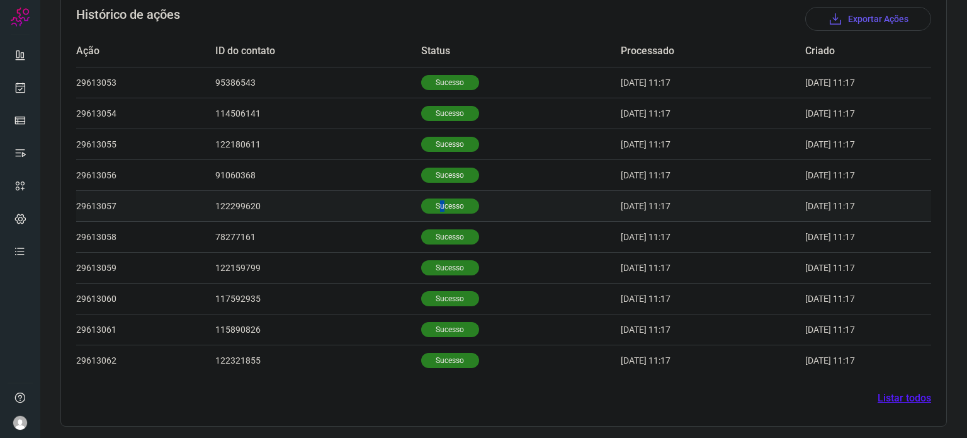
click at [426, 203] on p "Sucesso" at bounding box center [450, 205] width 58 height 15
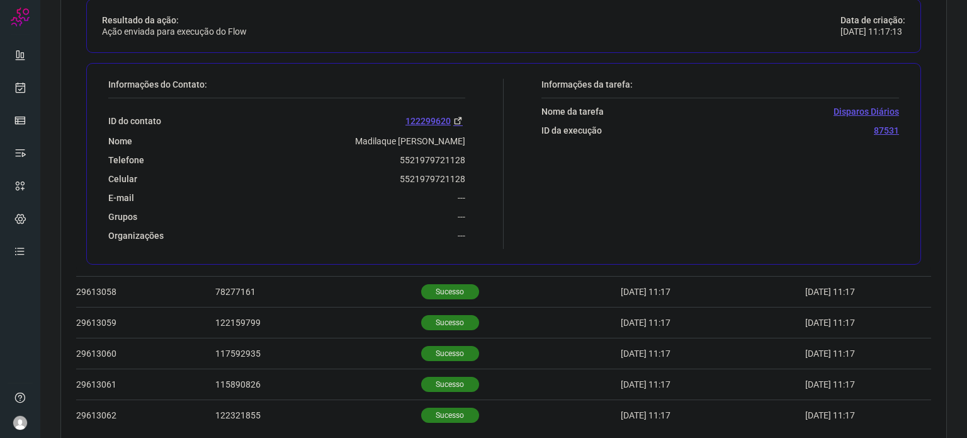
scroll to position [641, 0]
drag, startPoint x: 393, startPoint y: 173, endPoint x: 471, endPoint y: 170, distance: 78.1
click at [471, 170] on div "Informações do Contato: ID do contato 122299620 Nome Madilaque Luiza Souto Boli…" at bounding box center [303, 162] width 402 height 170
copy p "5521979721128"
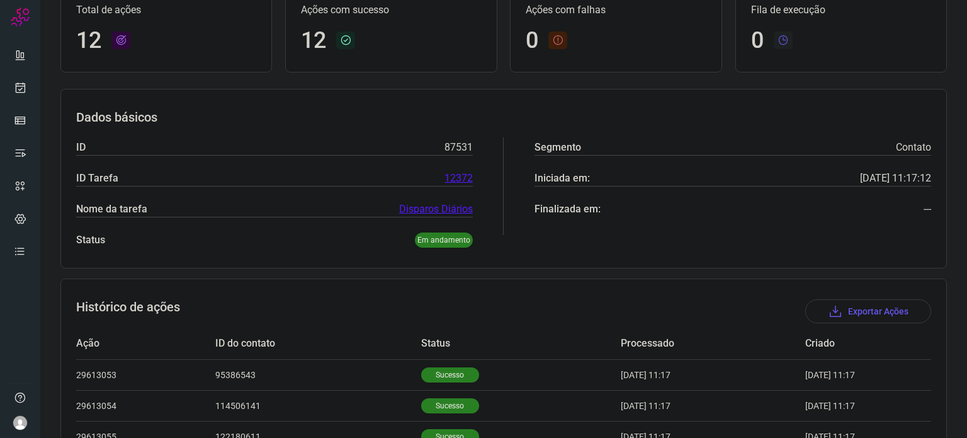
scroll to position [0, 0]
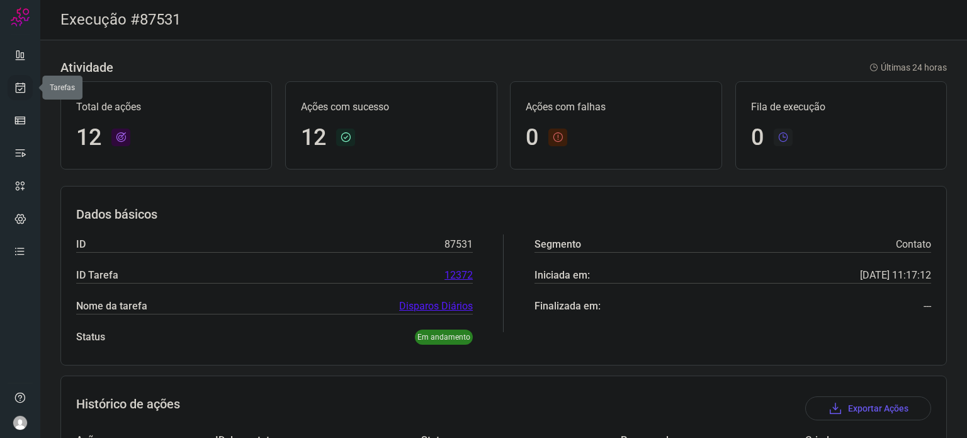
click at [14, 93] on icon at bounding box center [20, 87] width 13 height 13
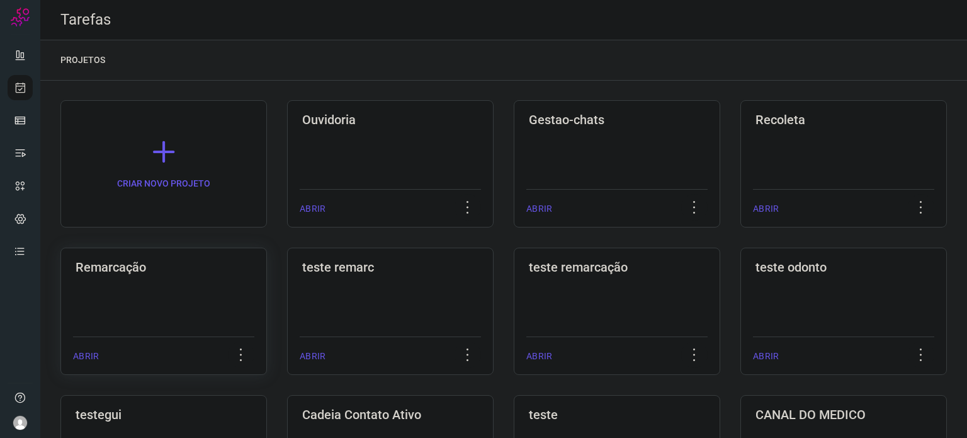
click at [109, 255] on div "Remarcação" at bounding box center [163, 264] width 181 height 20
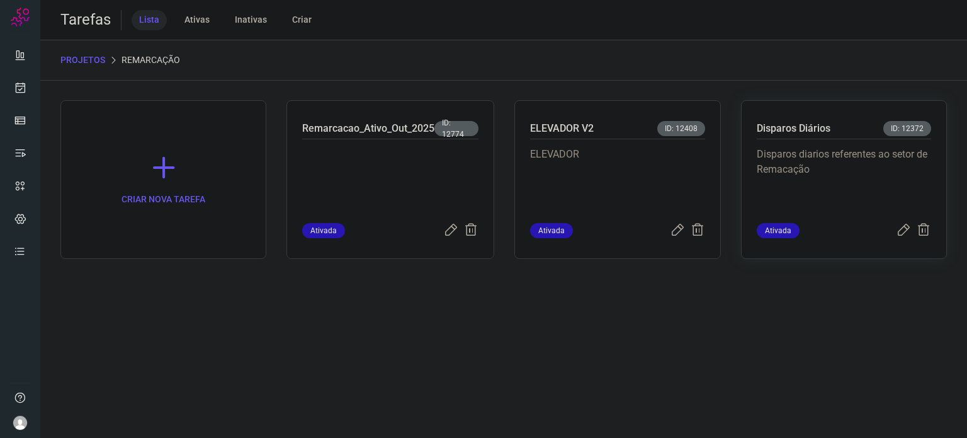
click at [792, 171] on p "Disparos diarios referentes ao setor de Remacação" at bounding box center [844, 178] width 174 height 63
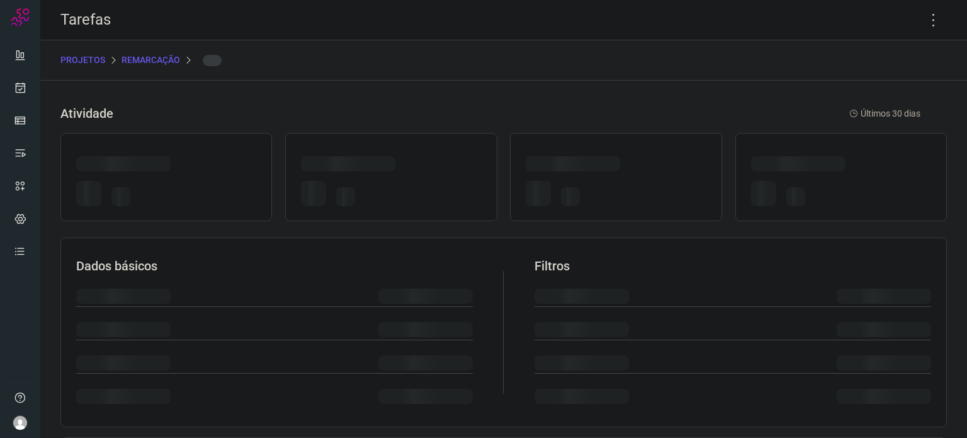
click at [792, 171] on div at bounding box center [841, 166] width 180 height 20
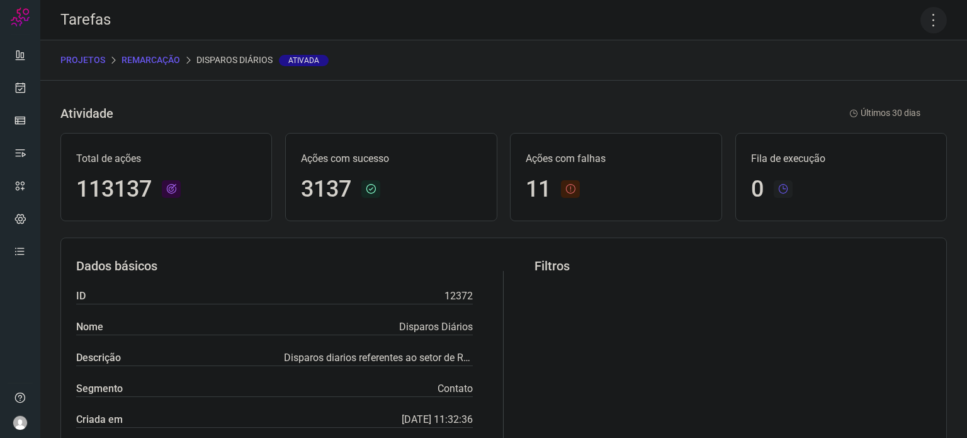
click at [927, 12] on icon at bounding box center [934, 20] width 26 height 26
click at [886, 75] on li "Executar" at bounding box center [879, 82] width 115 height 20
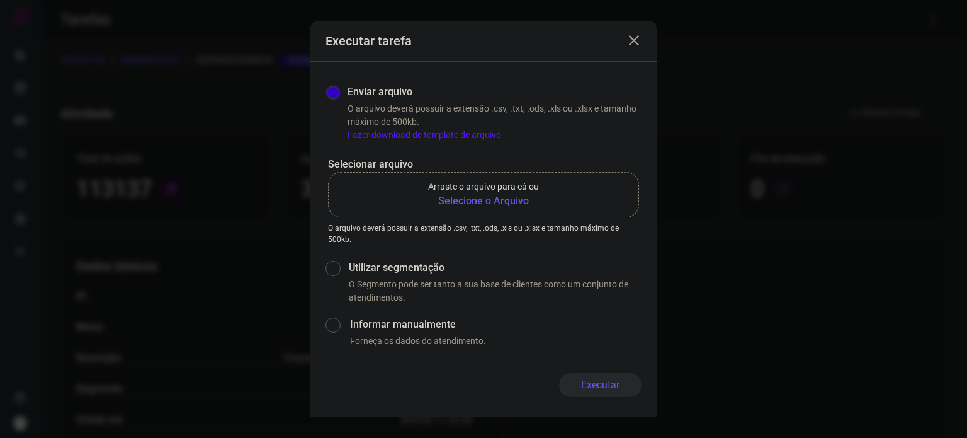
click at [471, 191] on p "Arraste o arquivo para cá ou" at bounding box center [483, 186] width 111 height 13
click at [0, 0] on input "Arraste o arquivo para cá ou Selecione o Arquivo" at bounding box center [0, 0] width 0 height 0
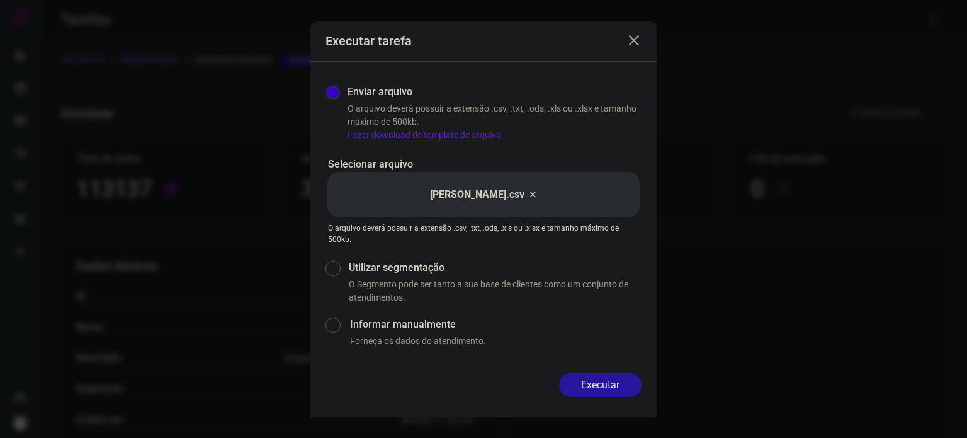
click at [611, 380] on button "Executar" at bounding box center [600, 385] width 82 height 24
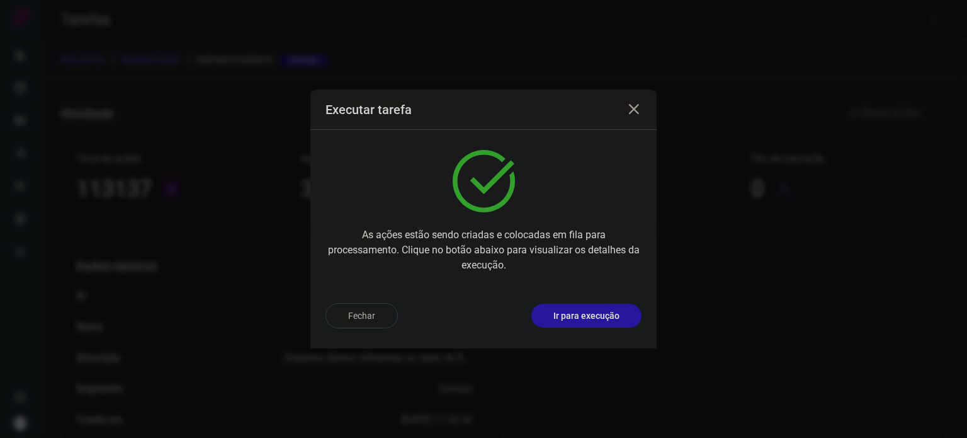
click at [601, 317] on p "Ir para execução" at bounding box center [586, 315] width 66 height 13
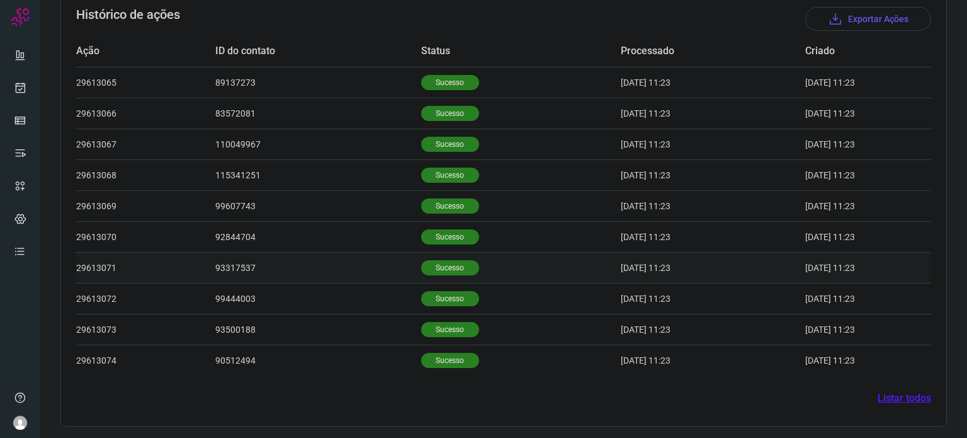
click at [439, 260] on p "Sucesso" at bounding box center [450, 267] width 58 height 15
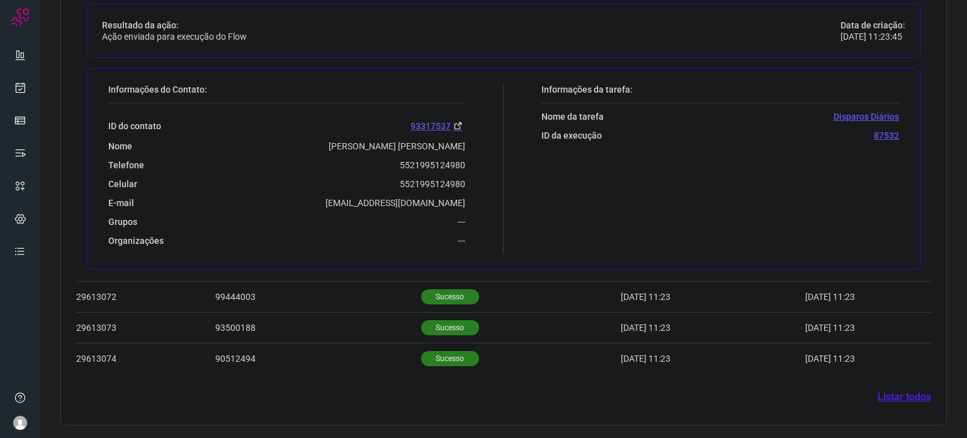
scroll to position [695, 0]
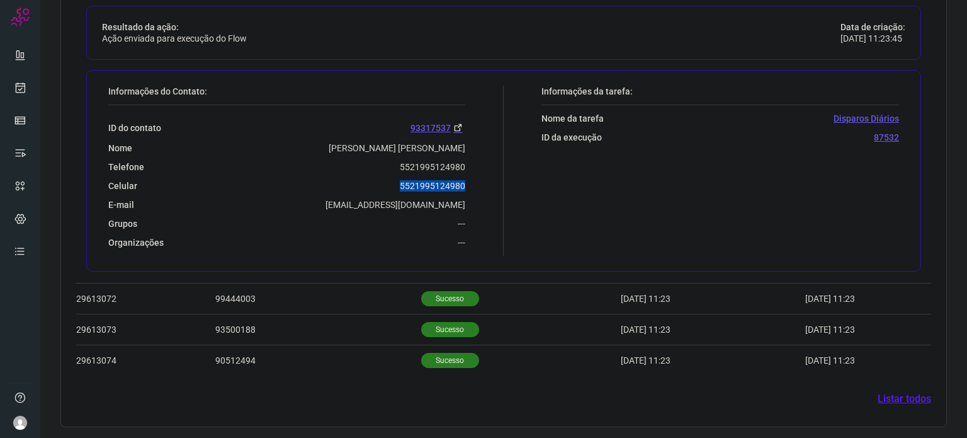
drag, startPoint x: 378, startPoint y: 180, endPoint x: 458, endPoint y: 181, distance: 80.6
click at [475, 176] on div "Informações do Contato: ID do contato 93317537 Nome Jose Ronaldo Carvalho Lopes…" at bounding box center [303, 171] width 402 height 170
copy p "5521995124980"
